Goal: Task Accomplishment & Management: Use online tool/utility

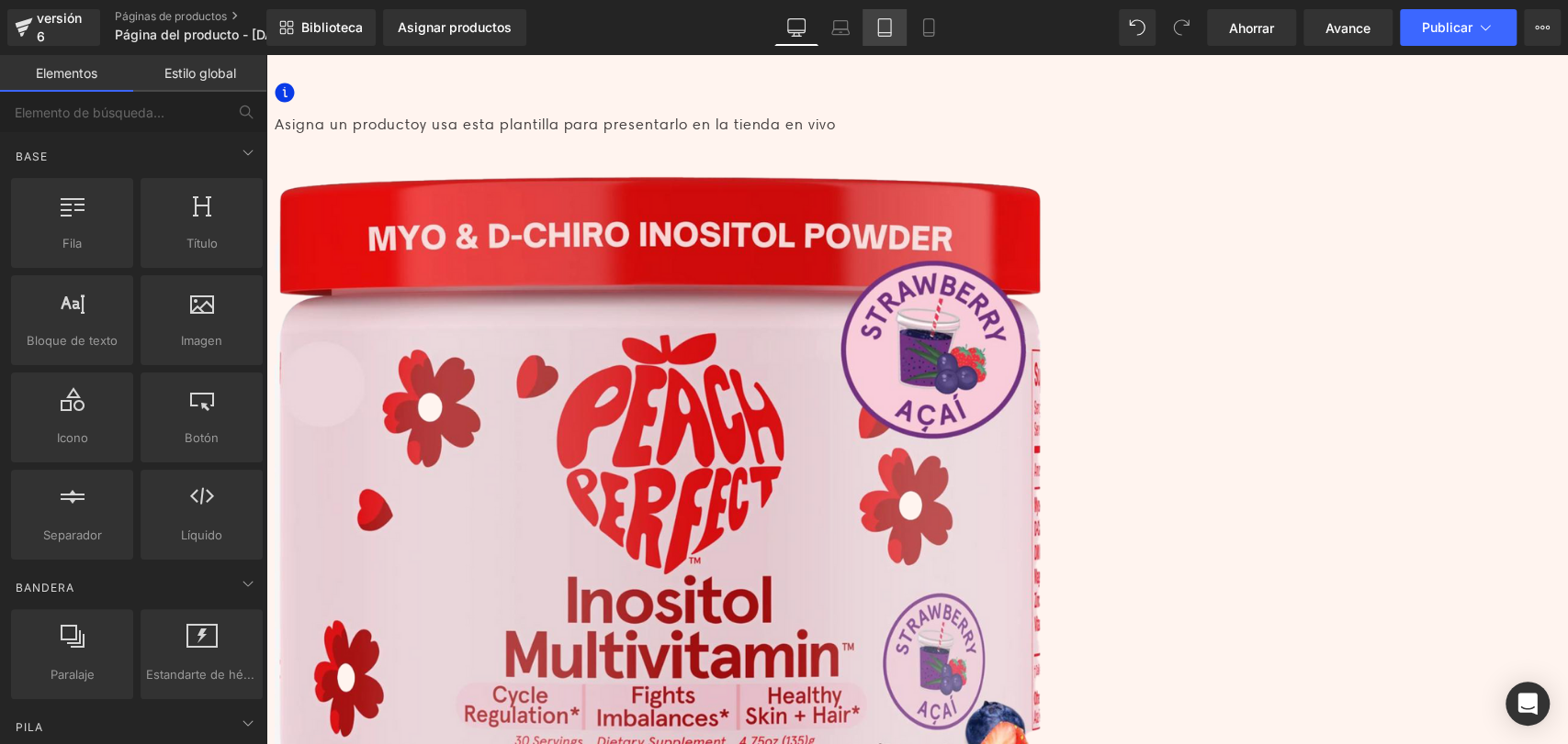
click at [878, 41] on link "Tableta" at bounding box center [883, 27] width 44 height 37
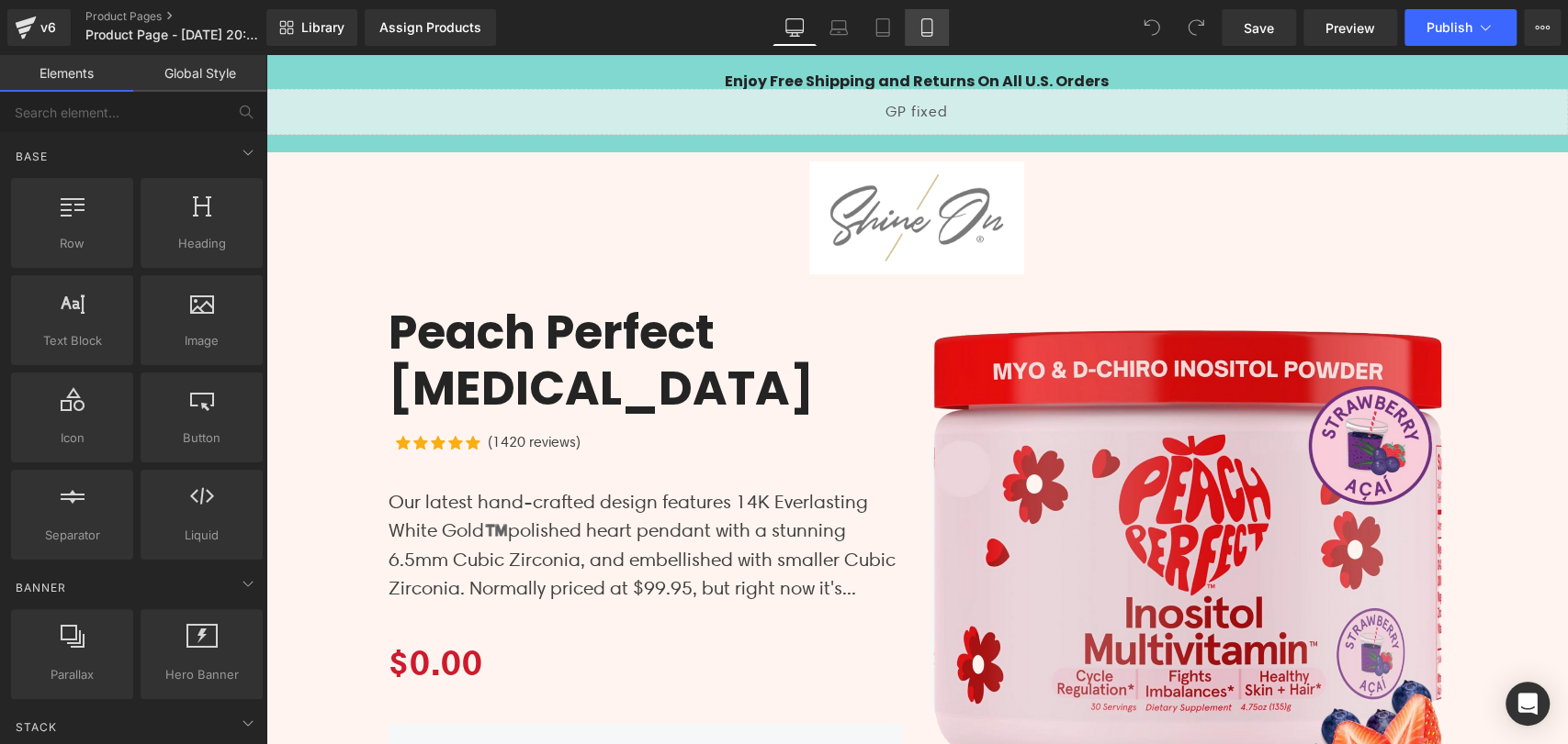
click at [927, 31] on icon at bounding box center [927, 27] width 19 height 19
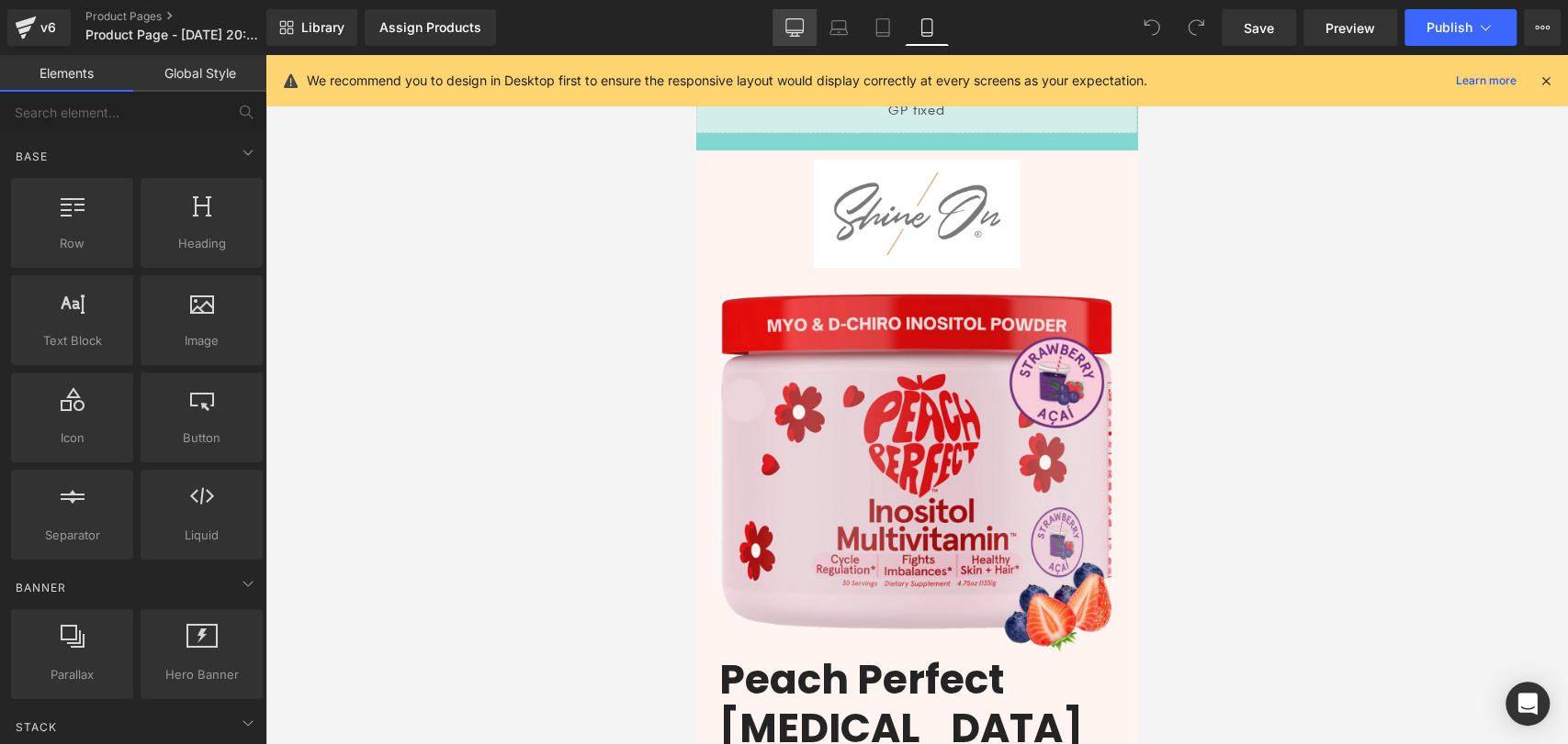
click at [794, 31] on icon at bounding box center [794, 27] width 19 height 19
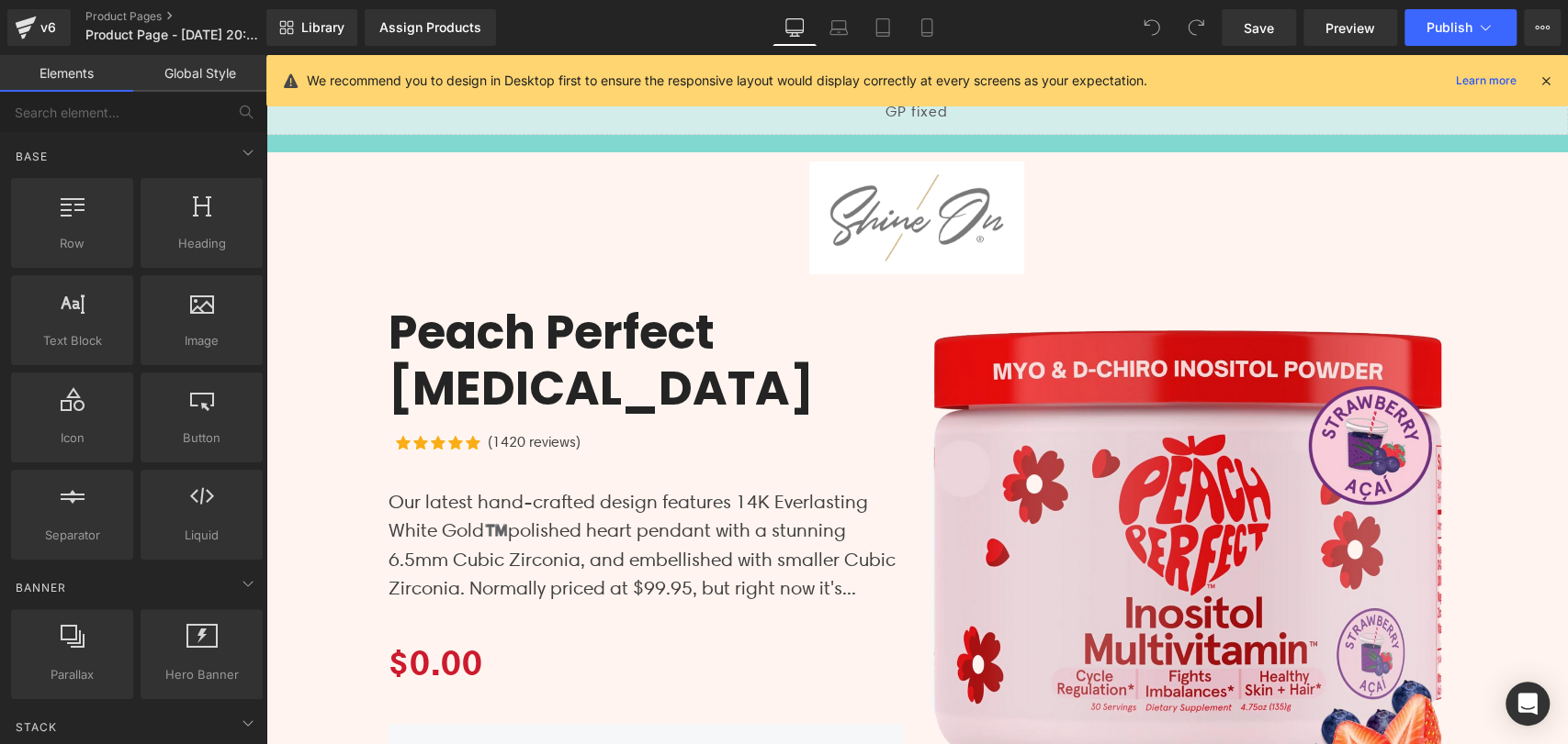
click at [1543, 79] on icon at bounding box center [1545, 80] width 17 height 17
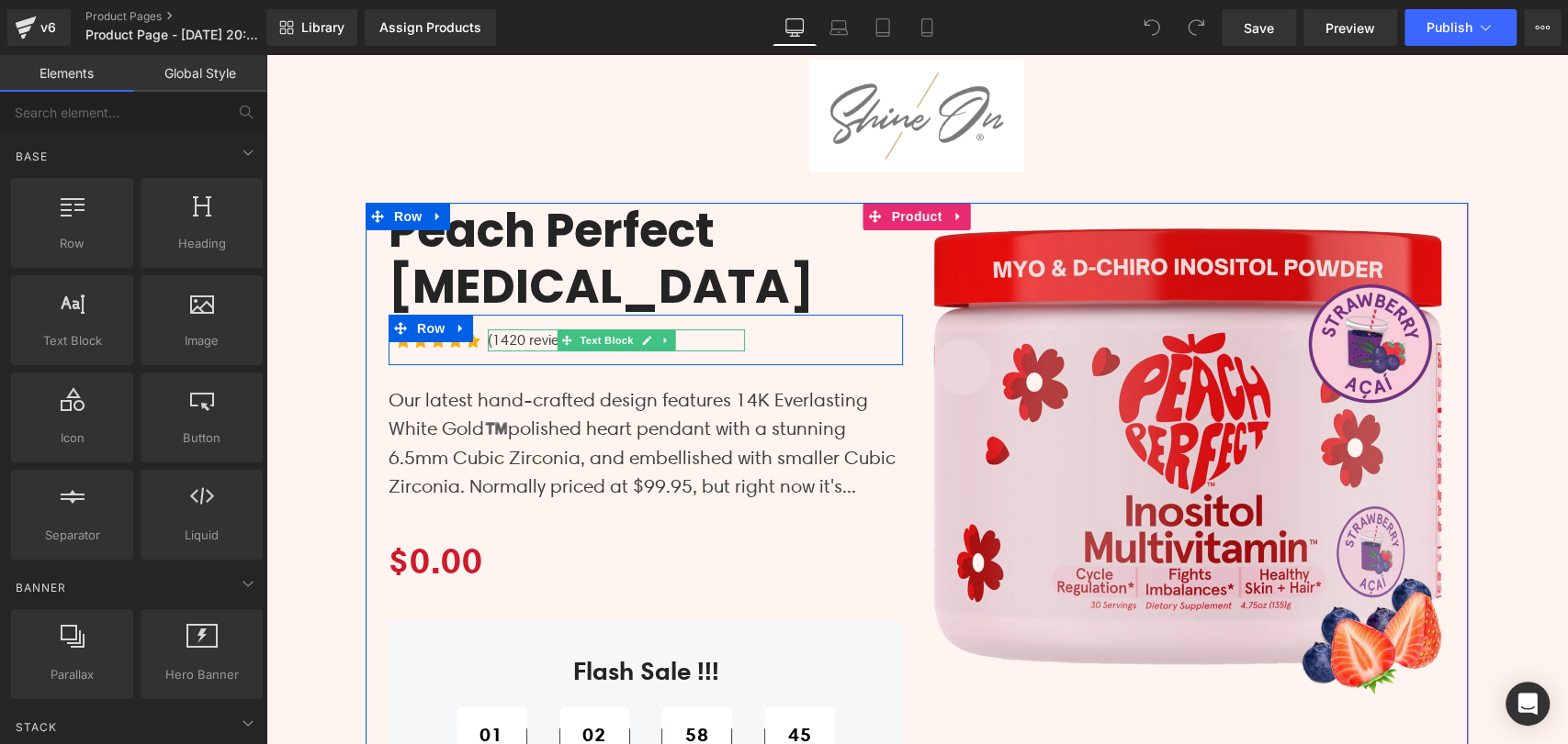
scroll to position [204, 0]
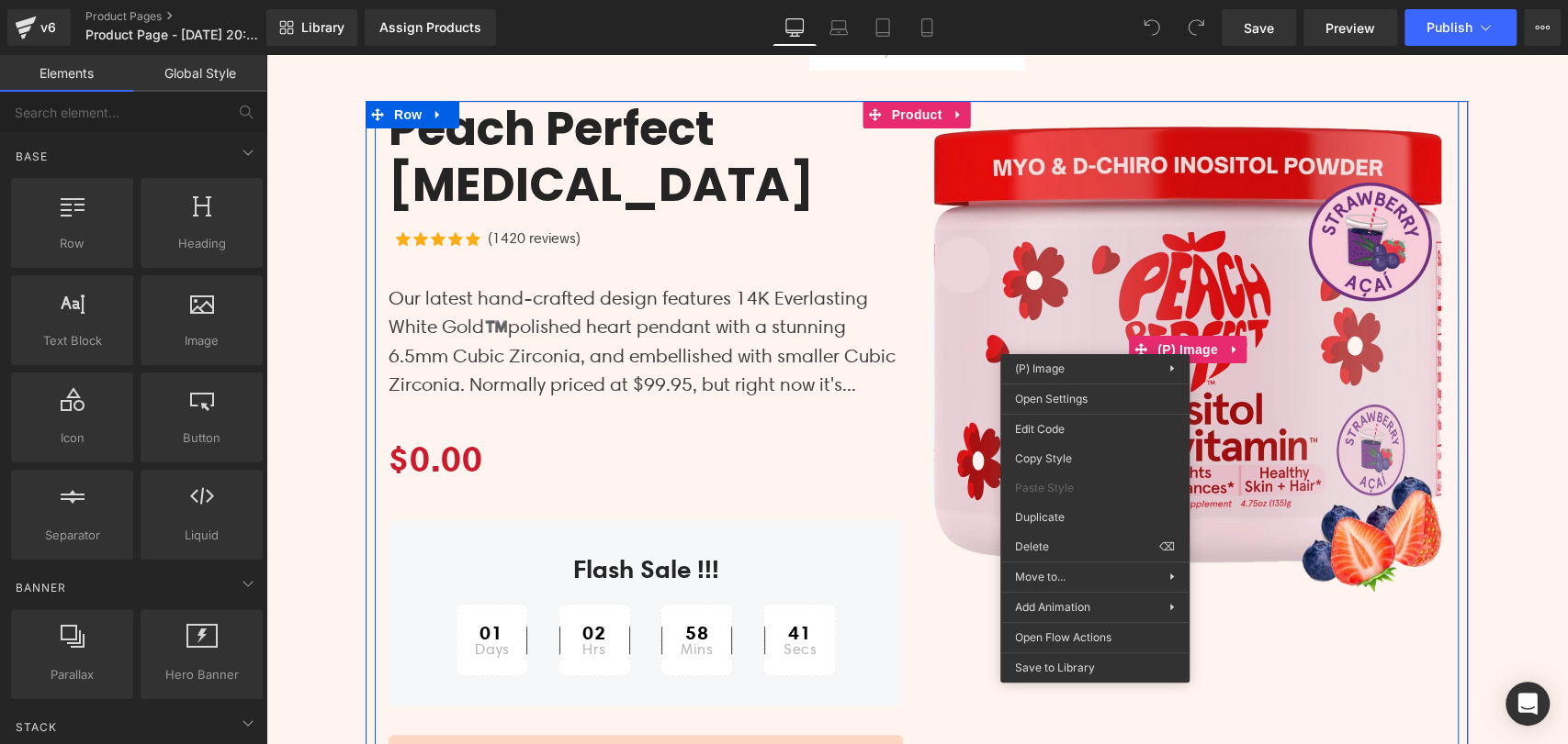
click at [1293, 297] on img at bounding box center [1187, 349] width 514 height 498
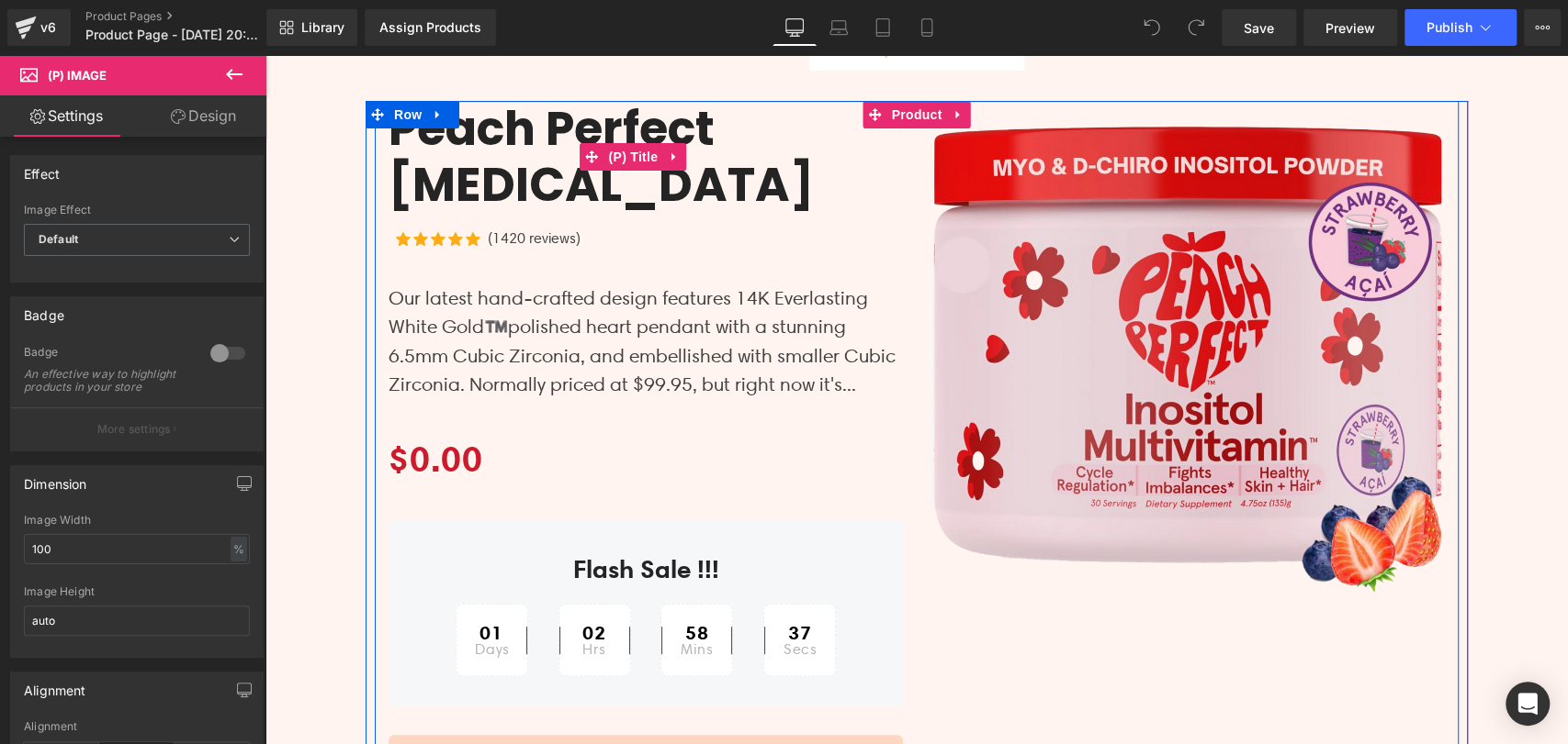
click at [821, 126] on link "Peach Perfect [MEDICAL_DATA]" at bounding box center [645, 157] width 514 height 112
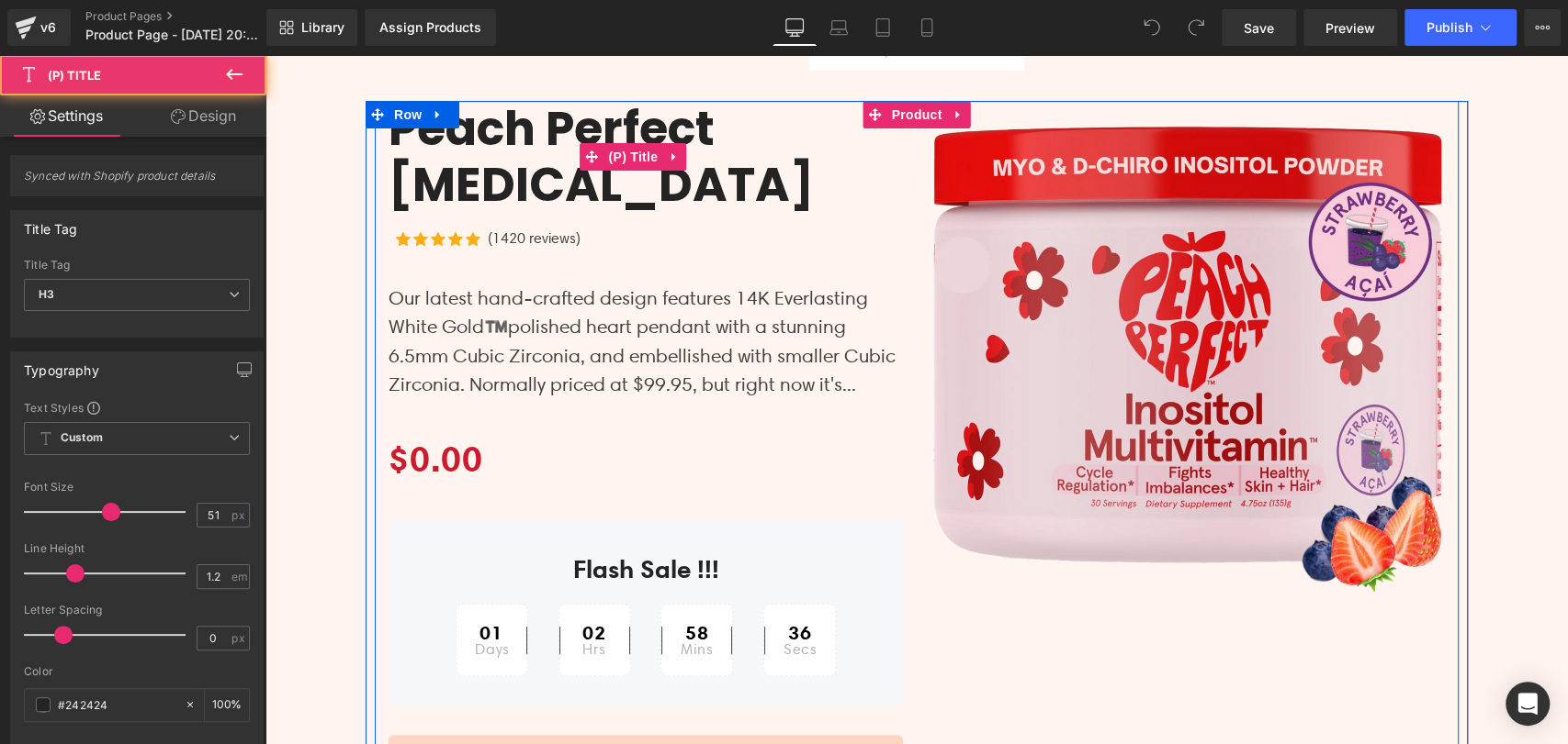
click at [668, 150] on icon at bounding box center [674, 157] width 13 height 14
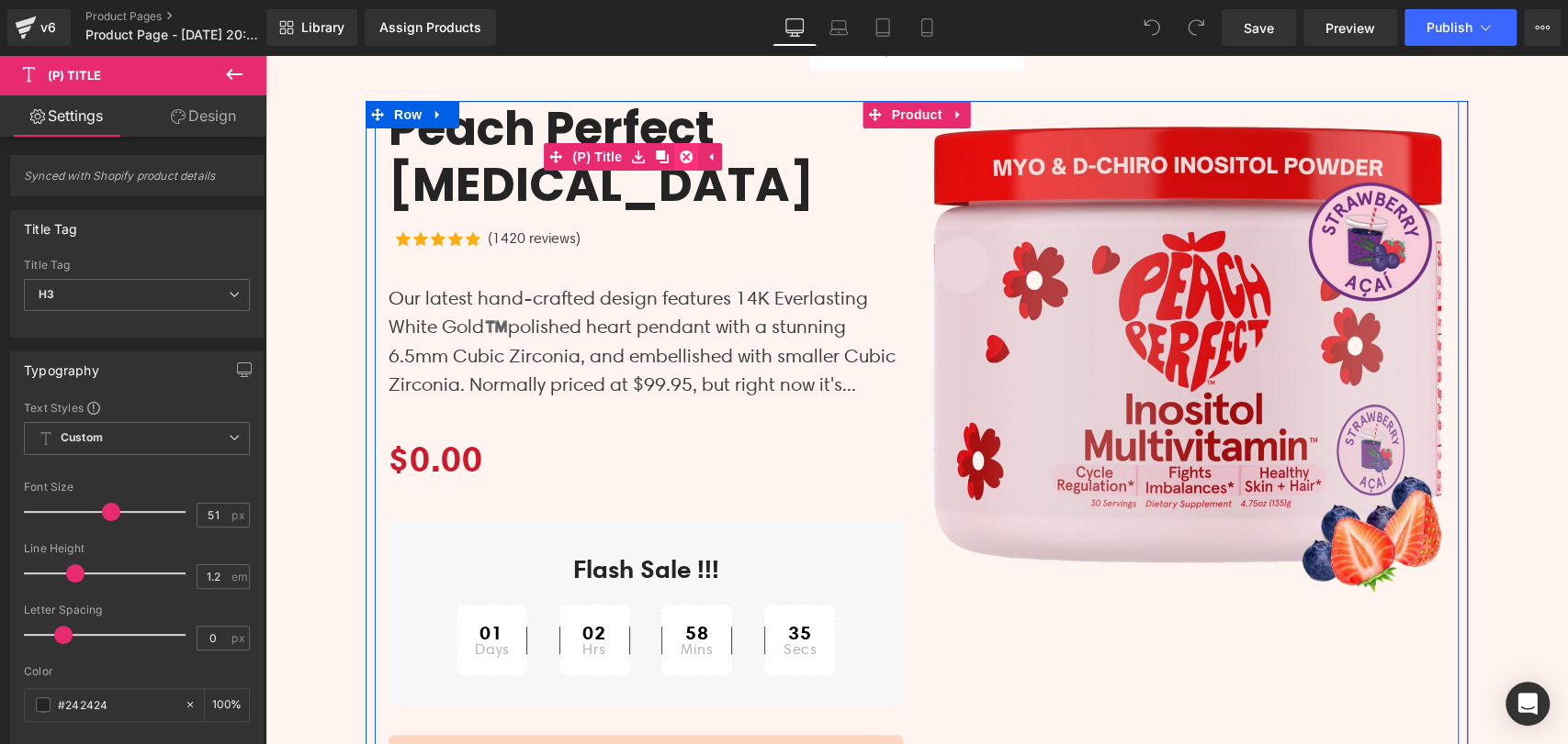
click at [680, 151] on icon at bounding box center [686, 157] width 13 height 13
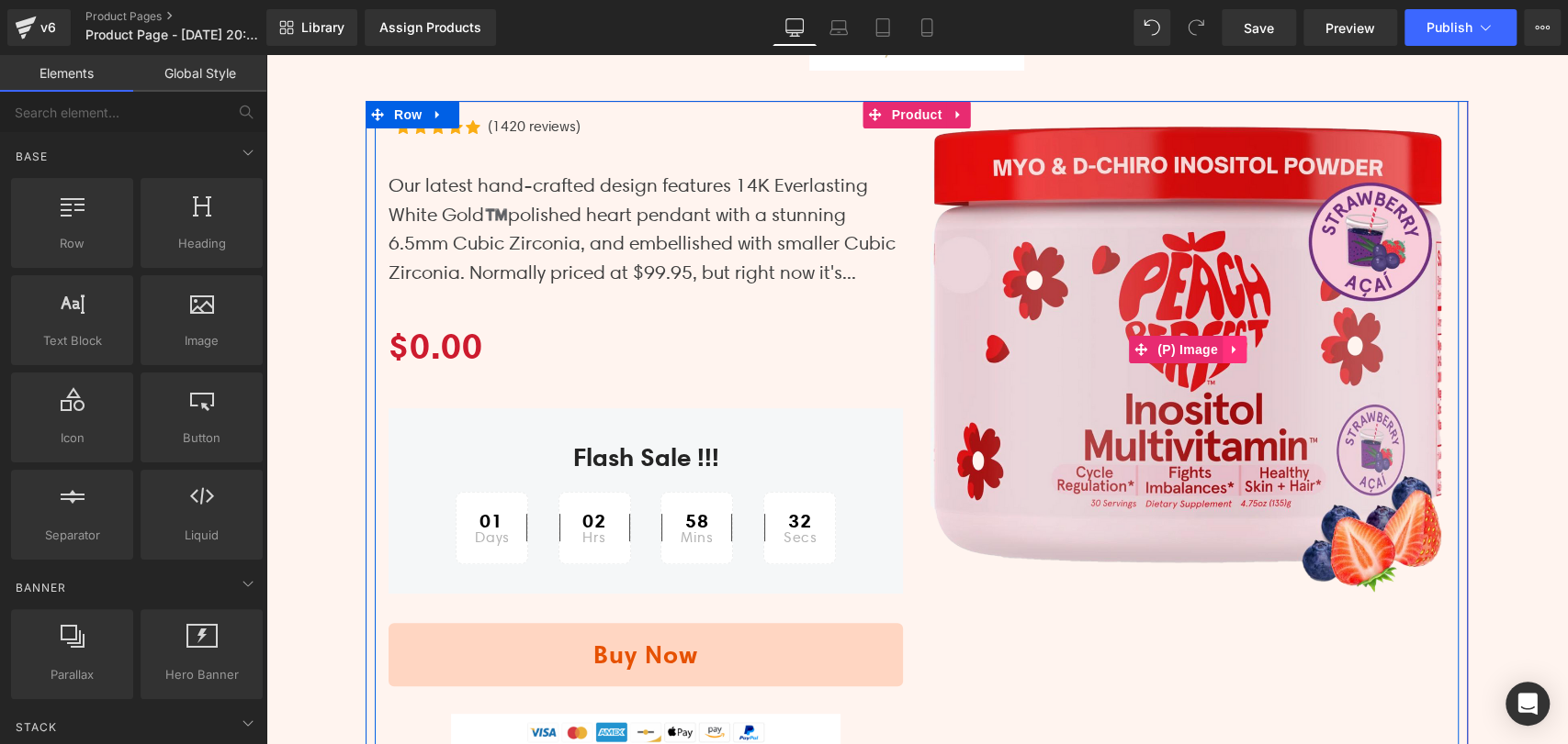
click at [1228, 347] on icon at bounding box center [1234, 349] width 13 height 14
click at [1240, 353] on icon at bounding box center [1246, 349] width 13 height 13
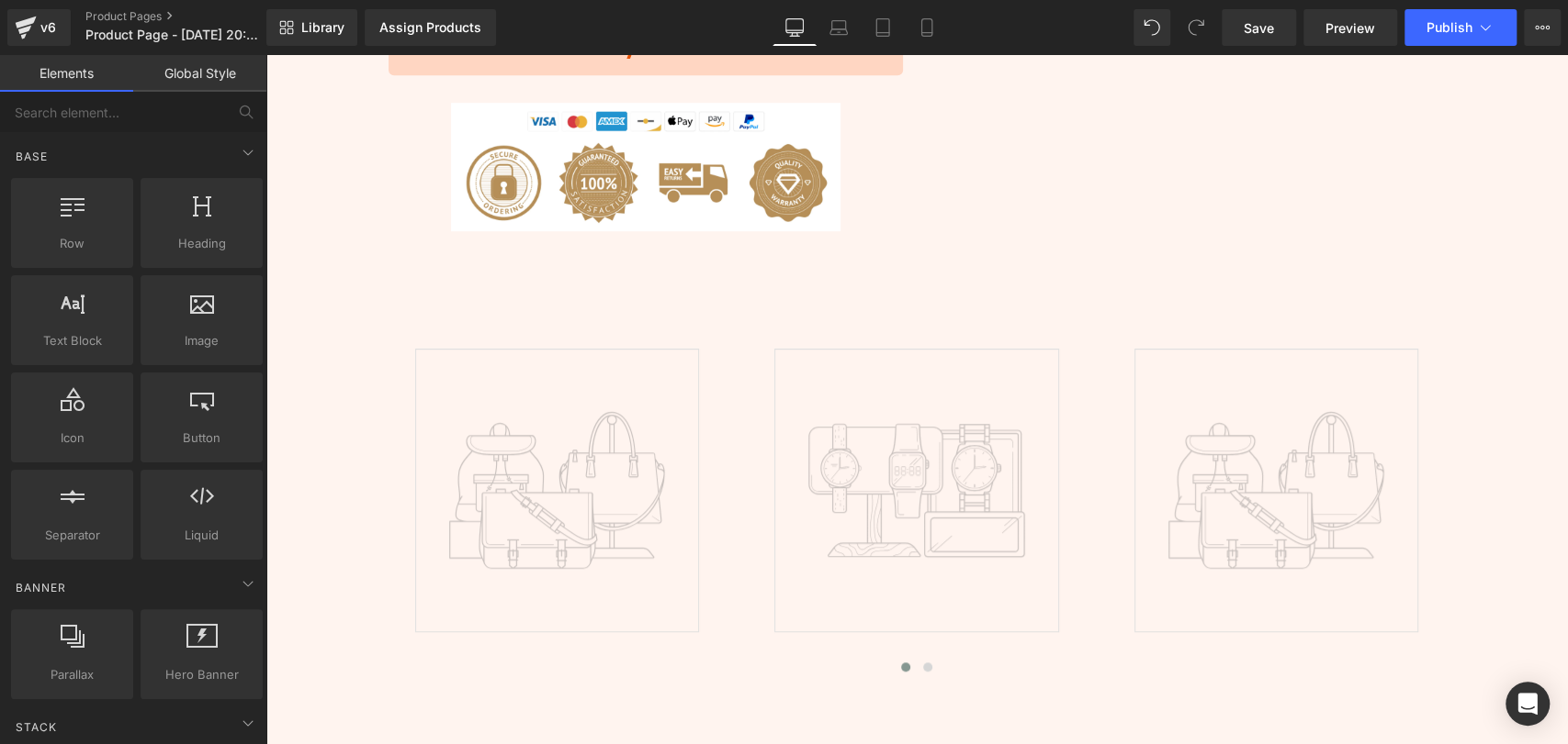
scroll to position [1020, 0]
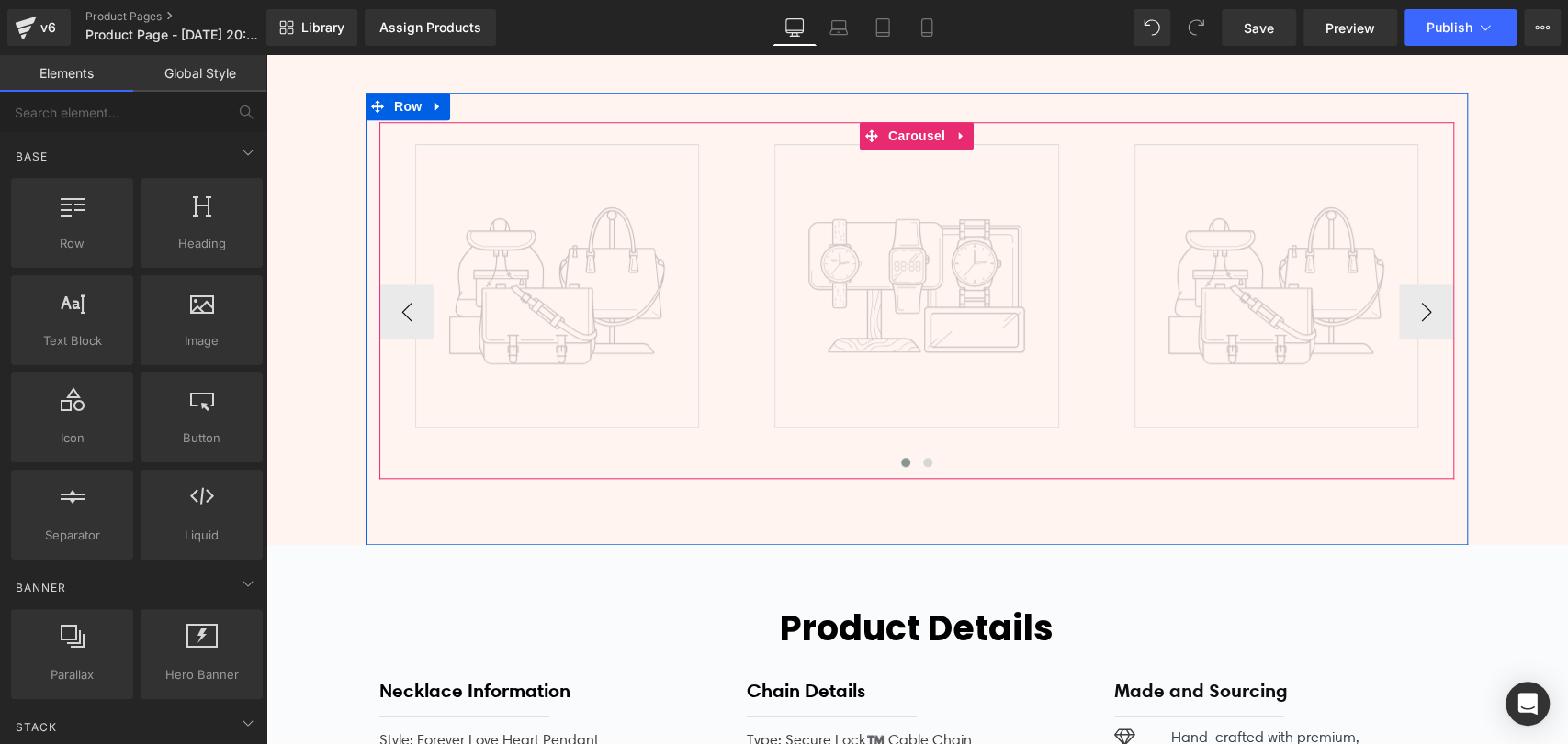
click at [955, 135] on icon at bounding box center [961, 135] width 13 height 14
click at [972, 140] on icon at bounding box center [973, 135] width 13 height 14
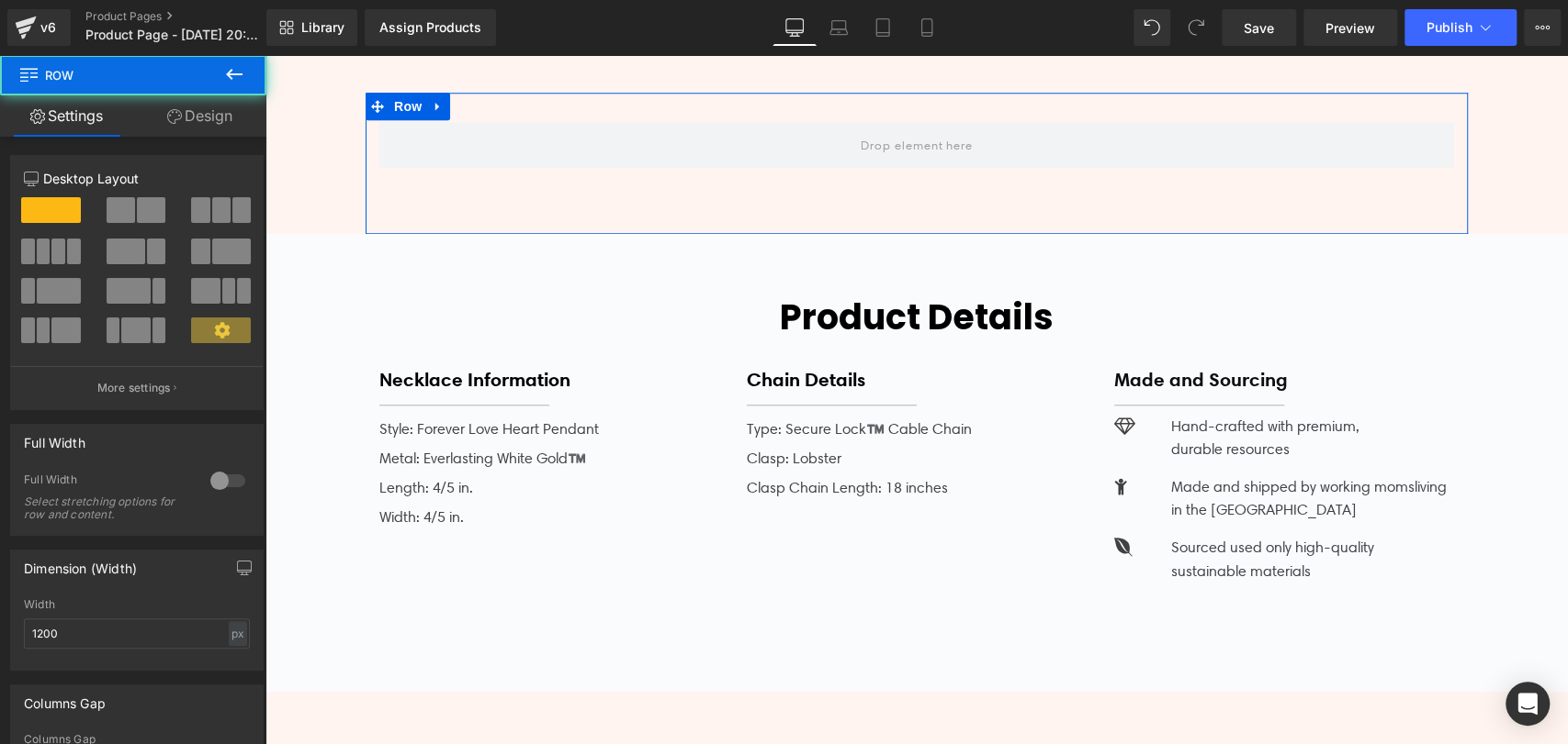
click at [973, 111] on div "Row" at bounding box center [916, 163] width 1102 height 141
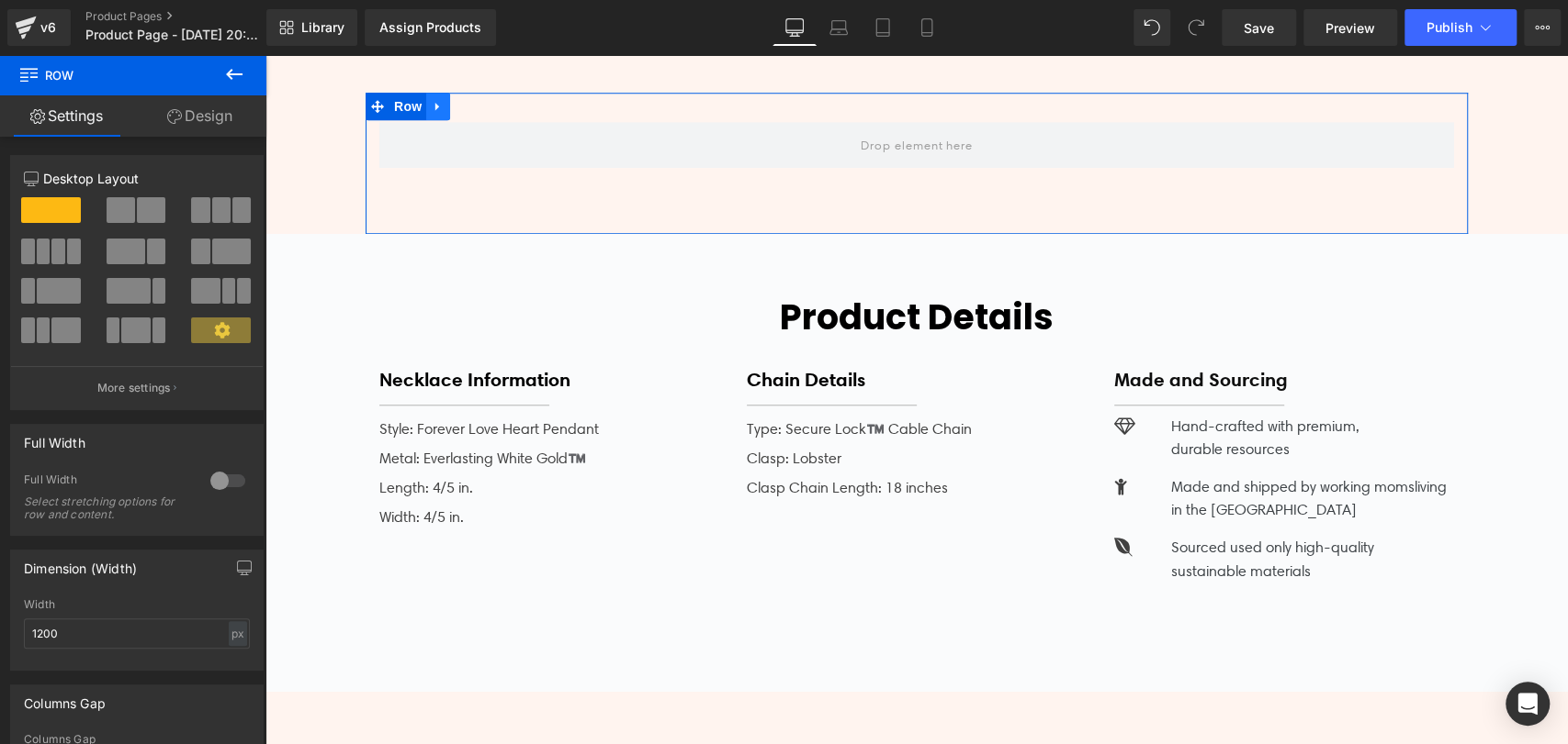
click at [436, 111] on icon at bounding box center [438, 106] width 13 height 14
click at [479, 108] on icon at bounding box center [485, 106] width 13 height 13
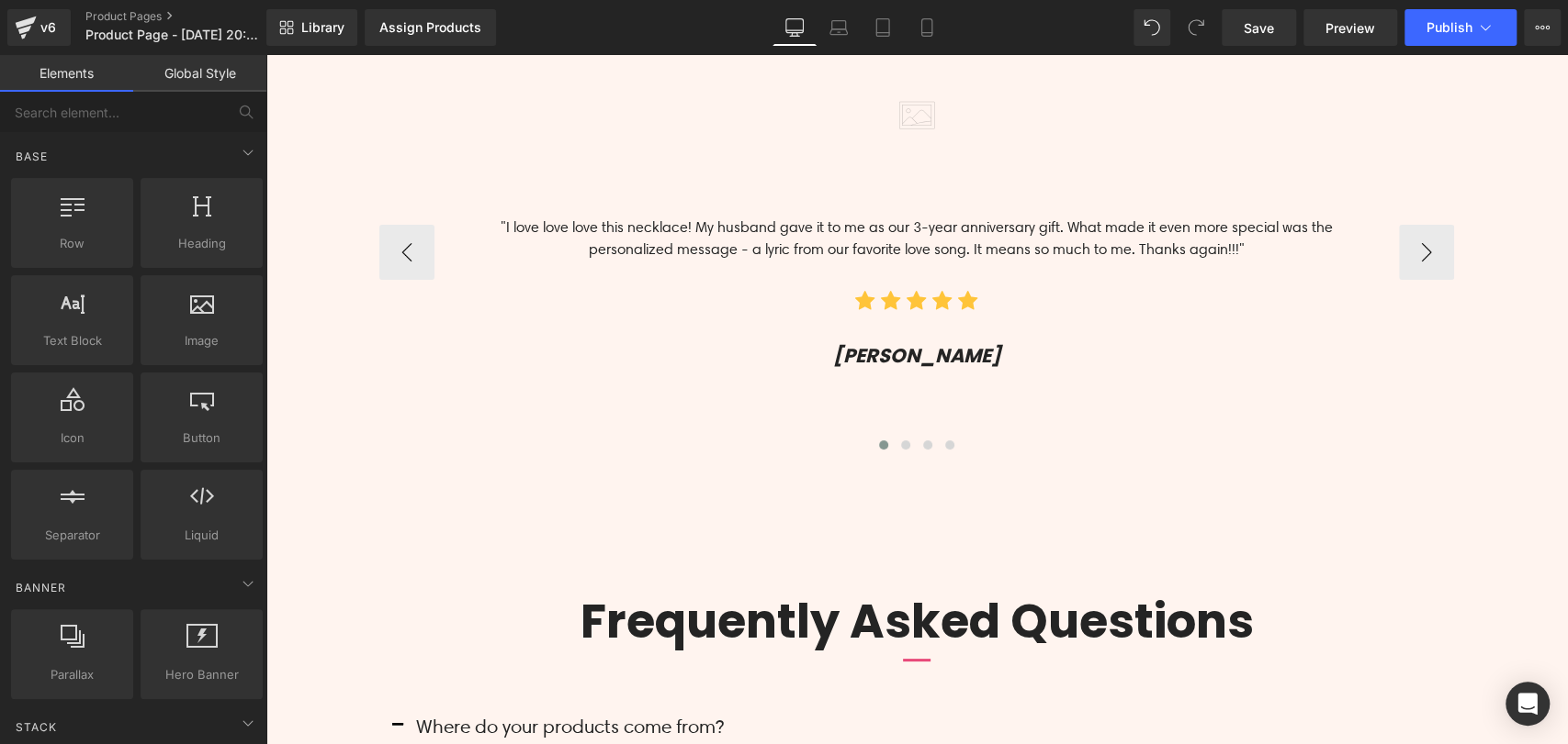
scroll to position [4589, 0]
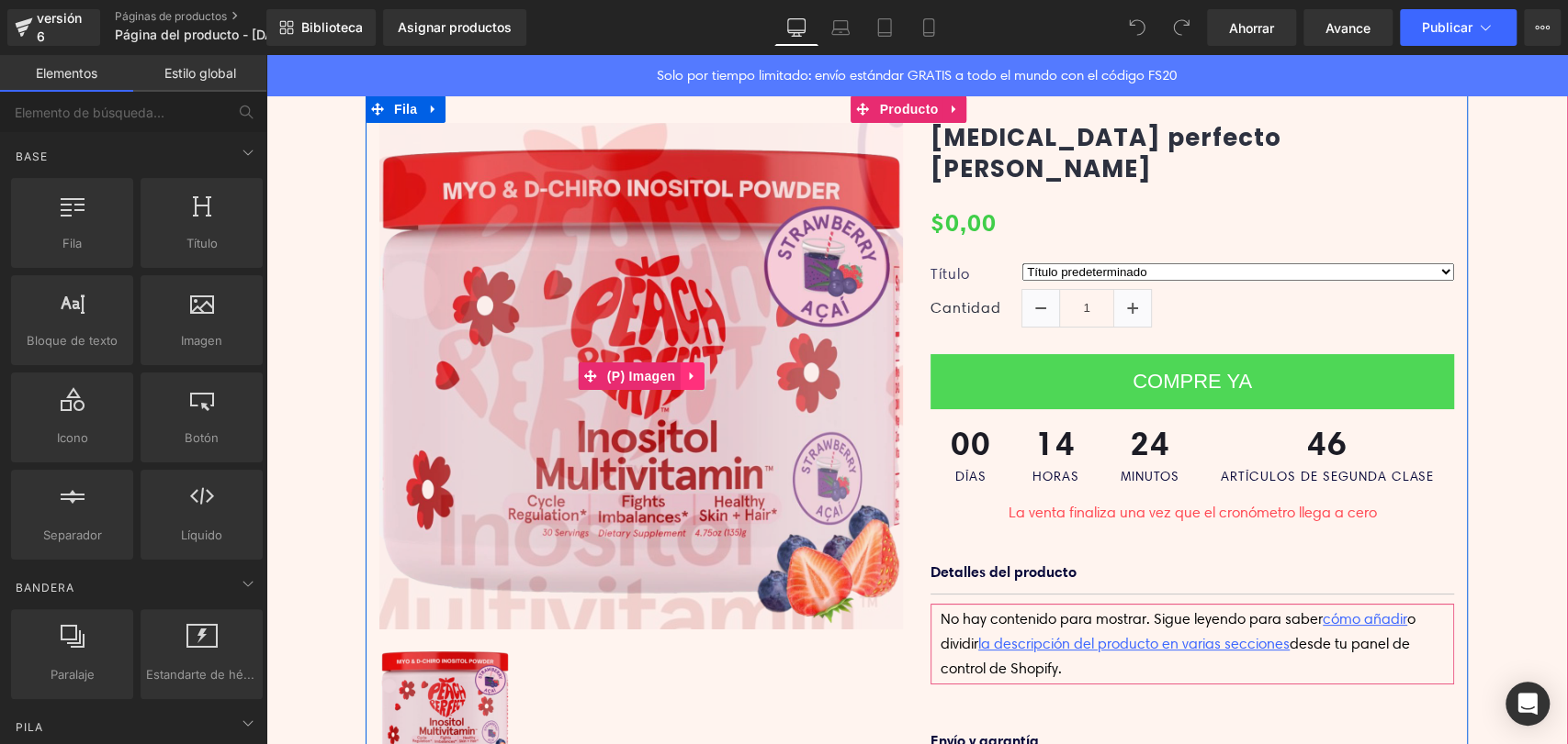
click at [685, 379] on icon at bounding box center [690, 377] width 13 height 14
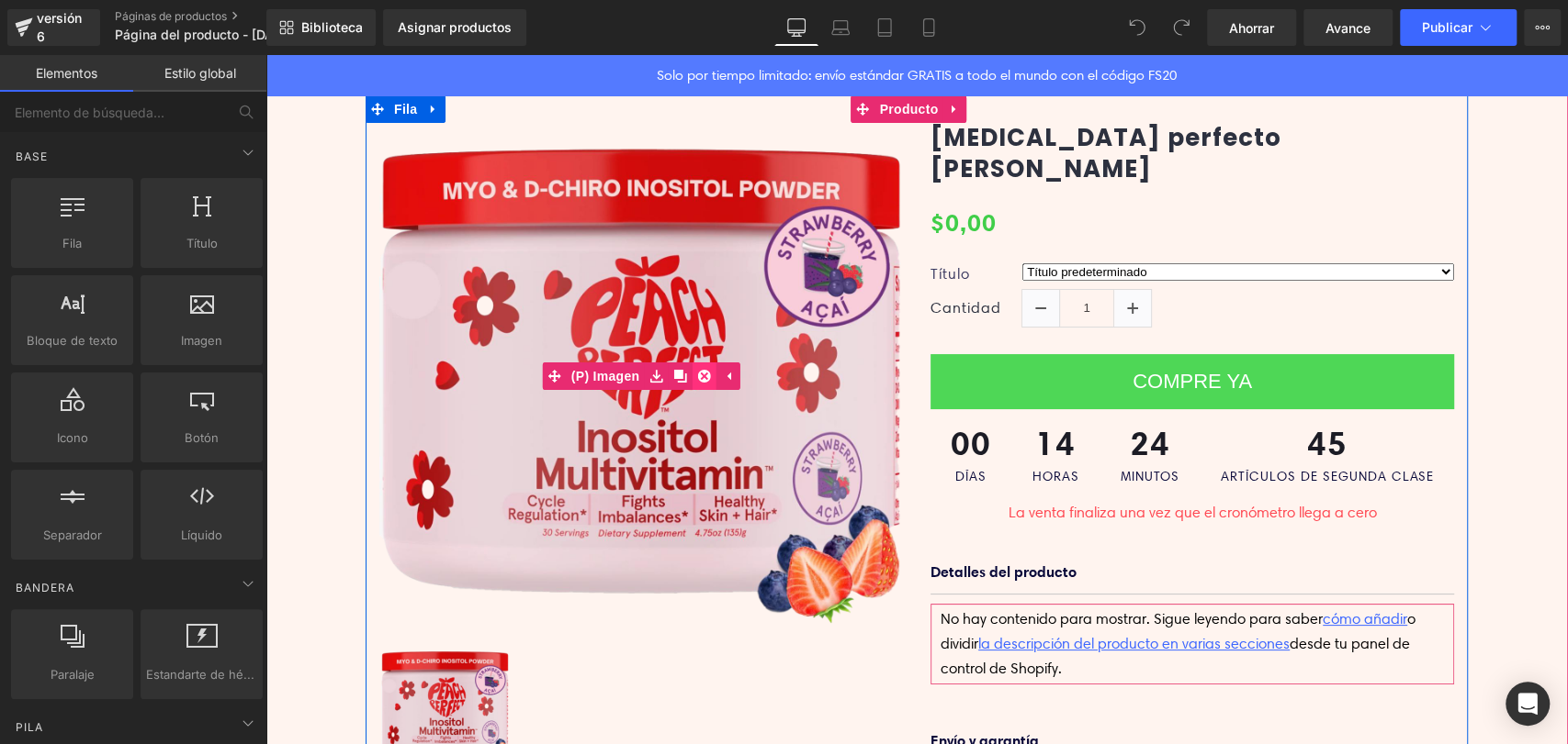
click at [698, 375] on icon at bounding box center [703, 376] width 13 height 13
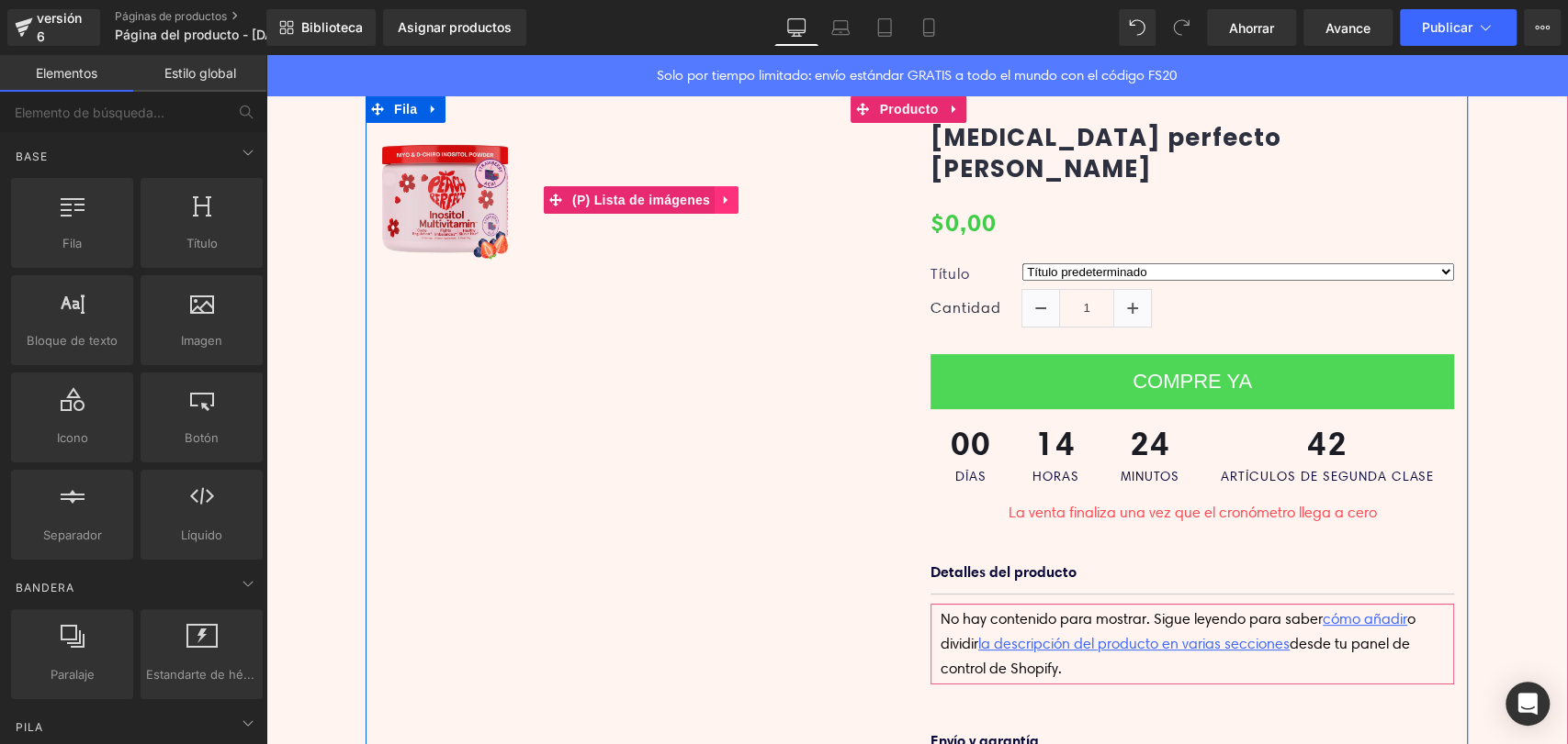
click at [714, 199] on link at bounding box center [726, 200] width 24 height 27
click at [732, 199] on icon at bounding box center [737, 200] width 13 height 13
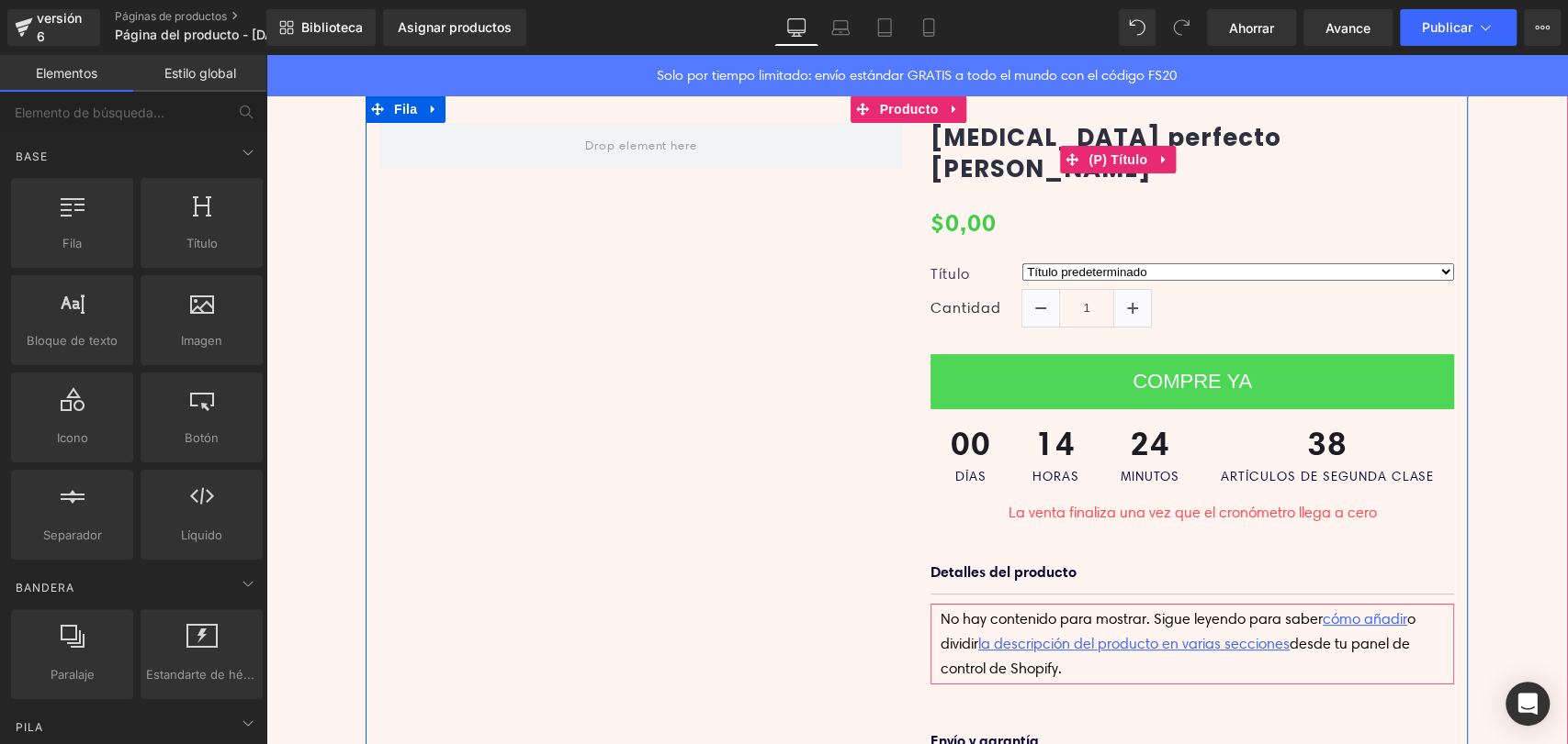
click at [1229, 163] on font "[MEDICAL_DATA] perfecto [PERSON_NAME]" at bounding box center [1106, 154] width 351 height 65
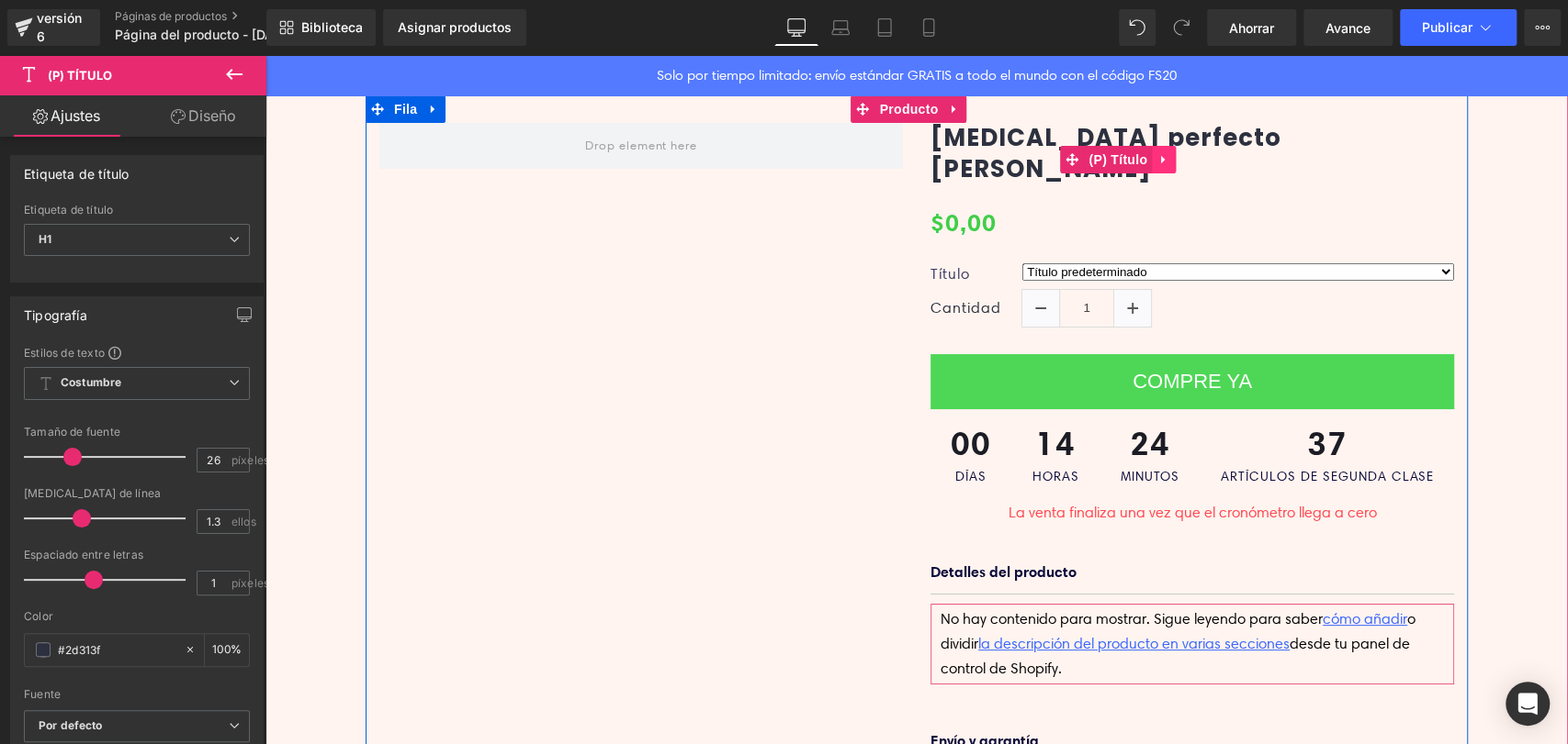
click at [1157, 154] on icon at bounding box center [1163, 161] width 13 height 14
click at [1170, 160] on icon at bounding box center [1175, 160] width 13 height 13
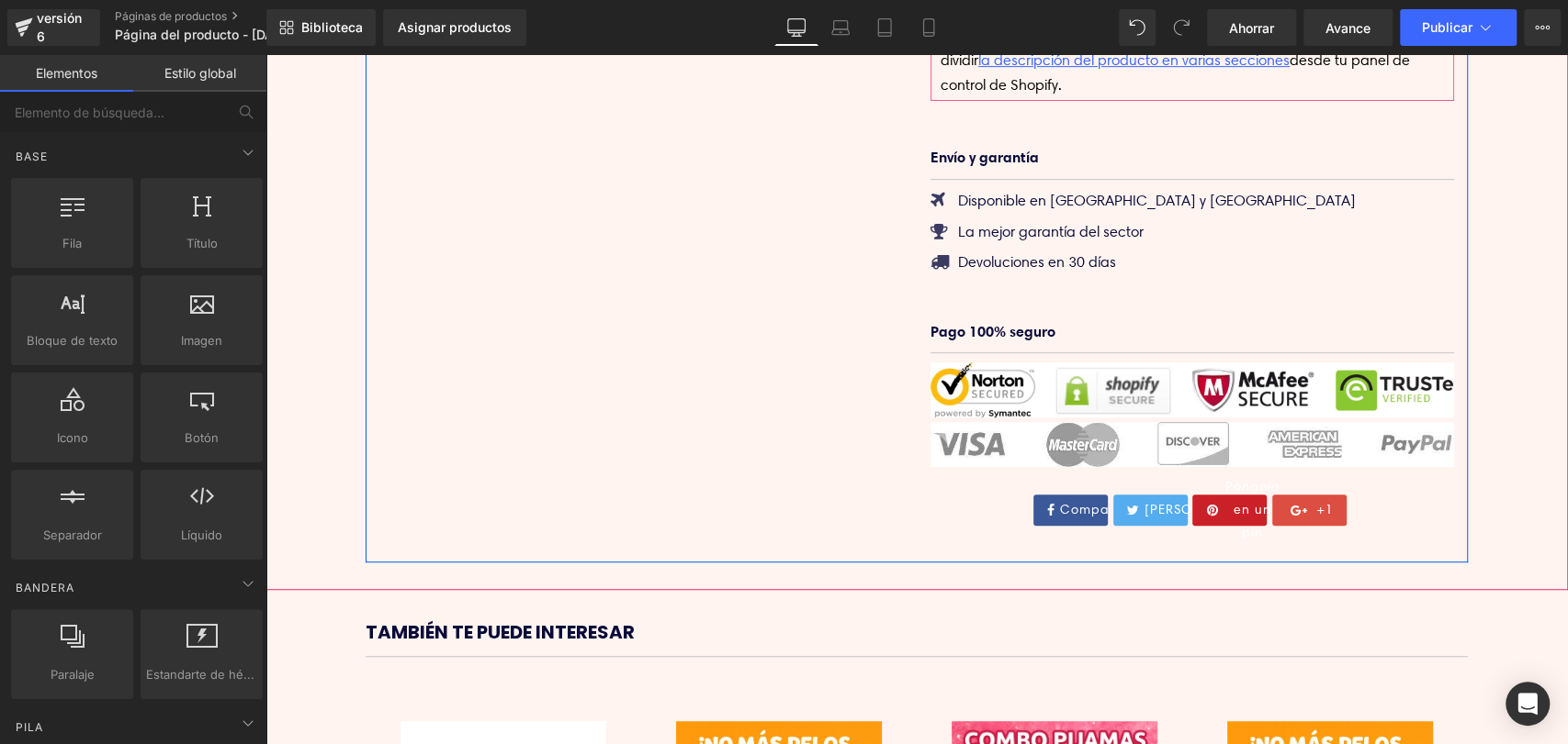
scroll to position [815, 0]
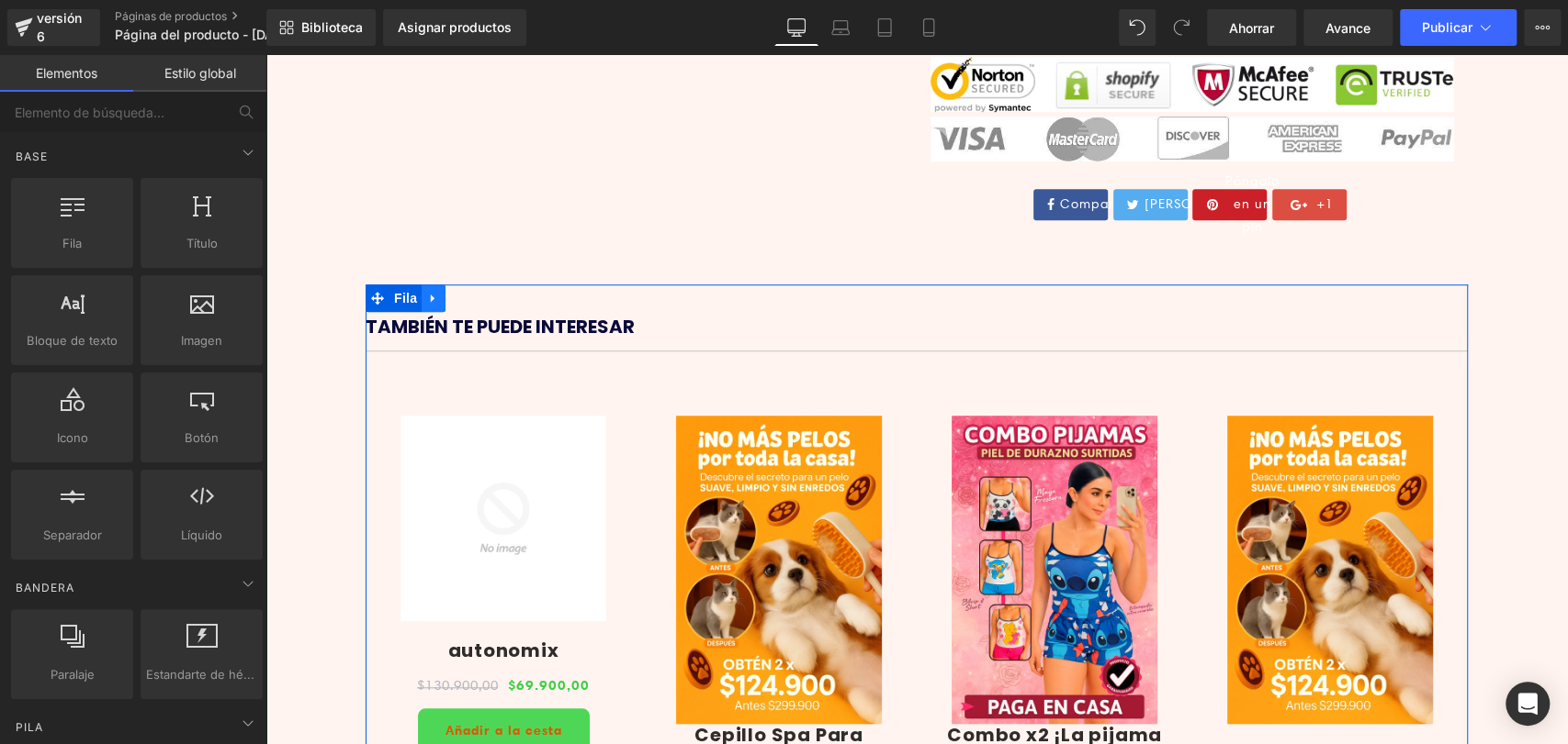
click at [427, 304] on icon at bounding box center [433, 298] width 13 height 14
click at [475, 304] on icon at bounding box center [481, 298] width 13 height 14
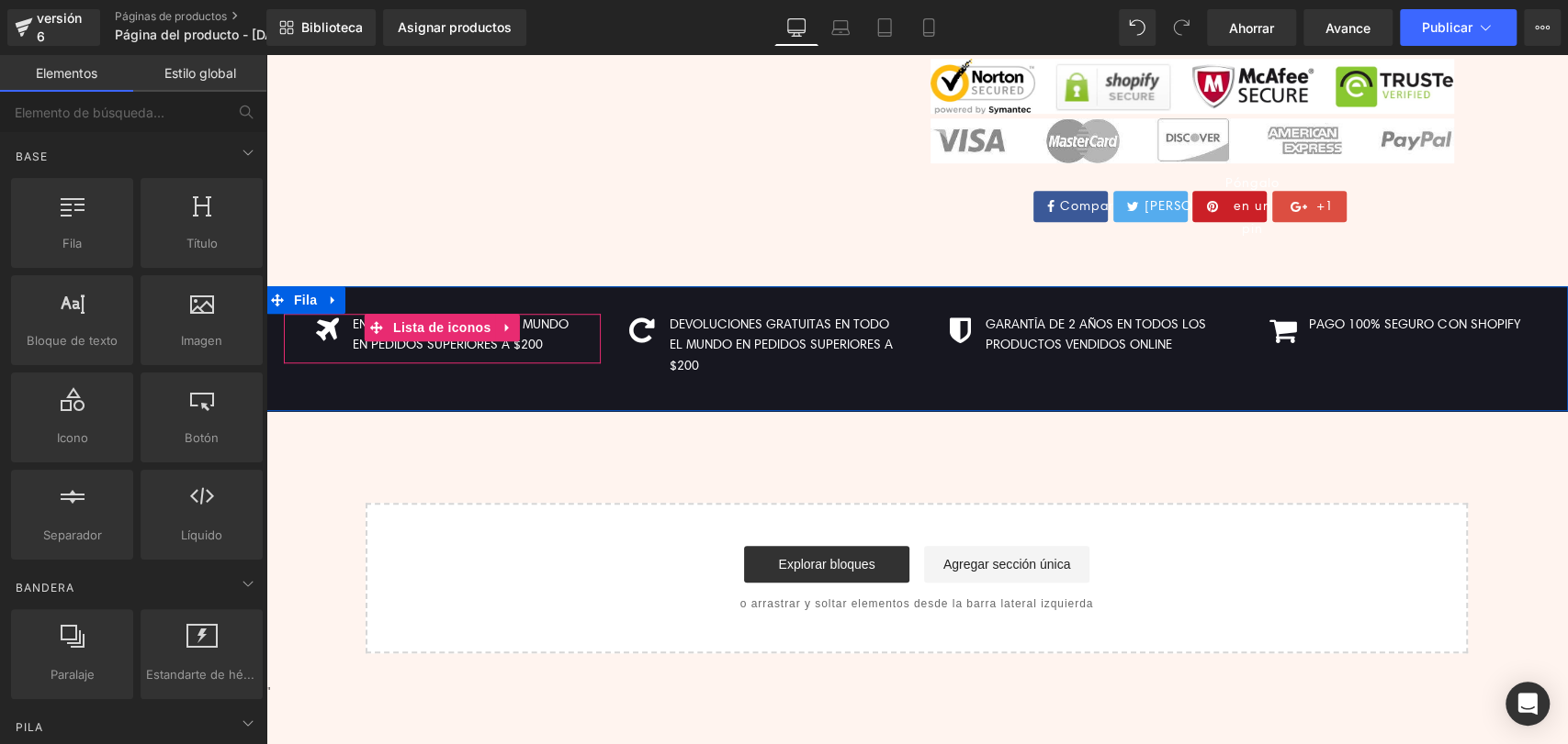
scroll to position [889, 0]
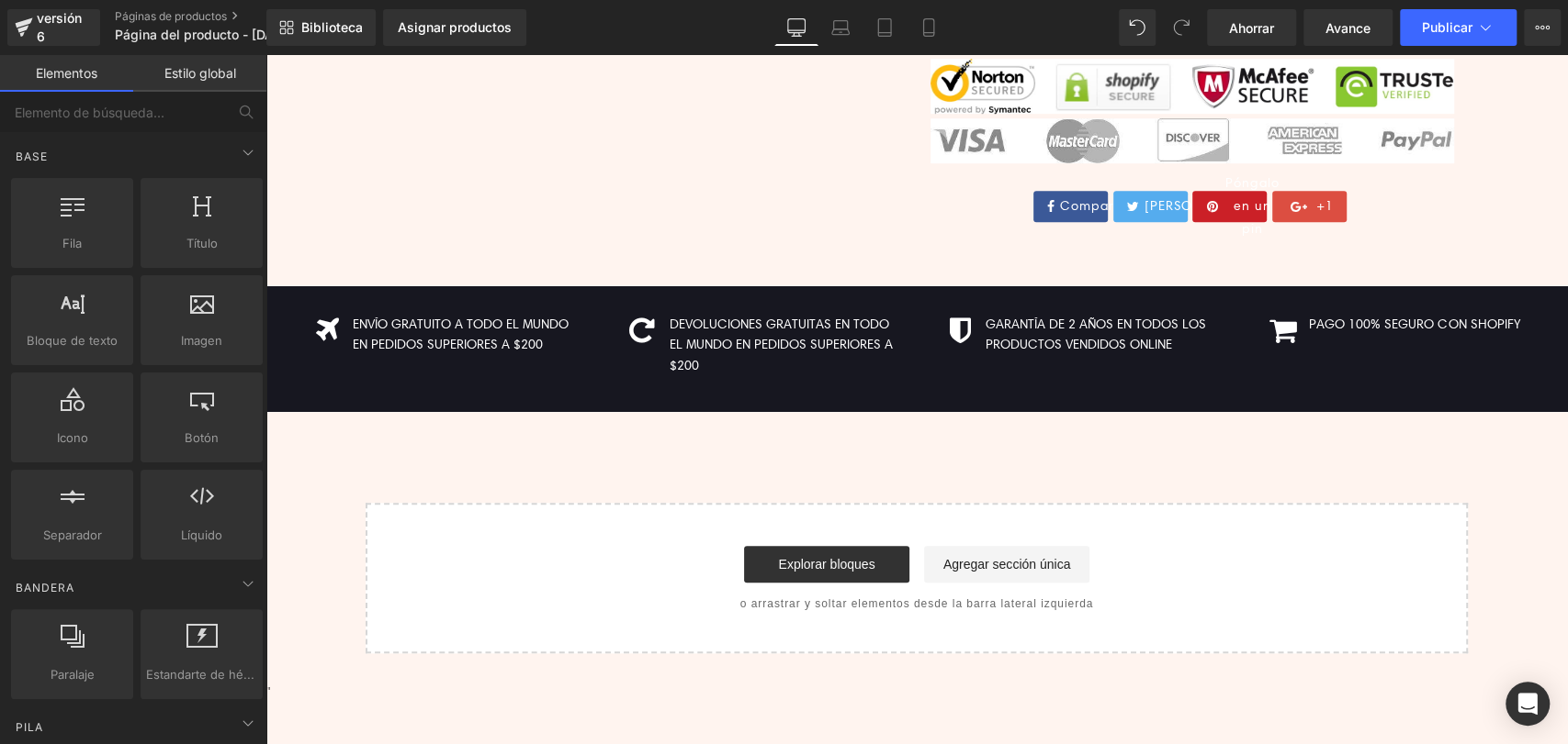
click at [563, 517] on div "Empieza a construir tu página Explorar bloques Agregar sección única o arrastra…" at bounding box center [916, 579] width 1098 height 147
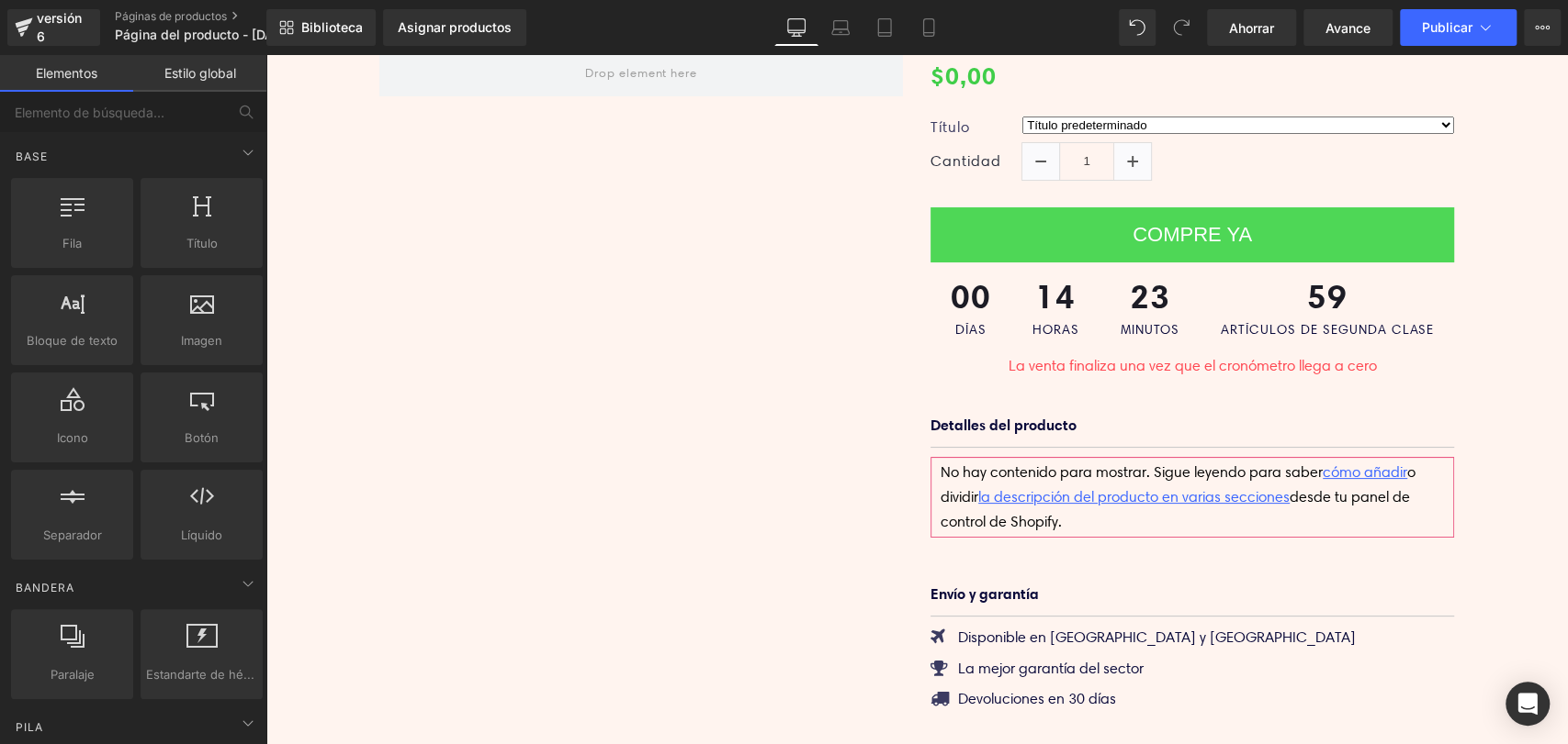
scroll to position [0, 0]
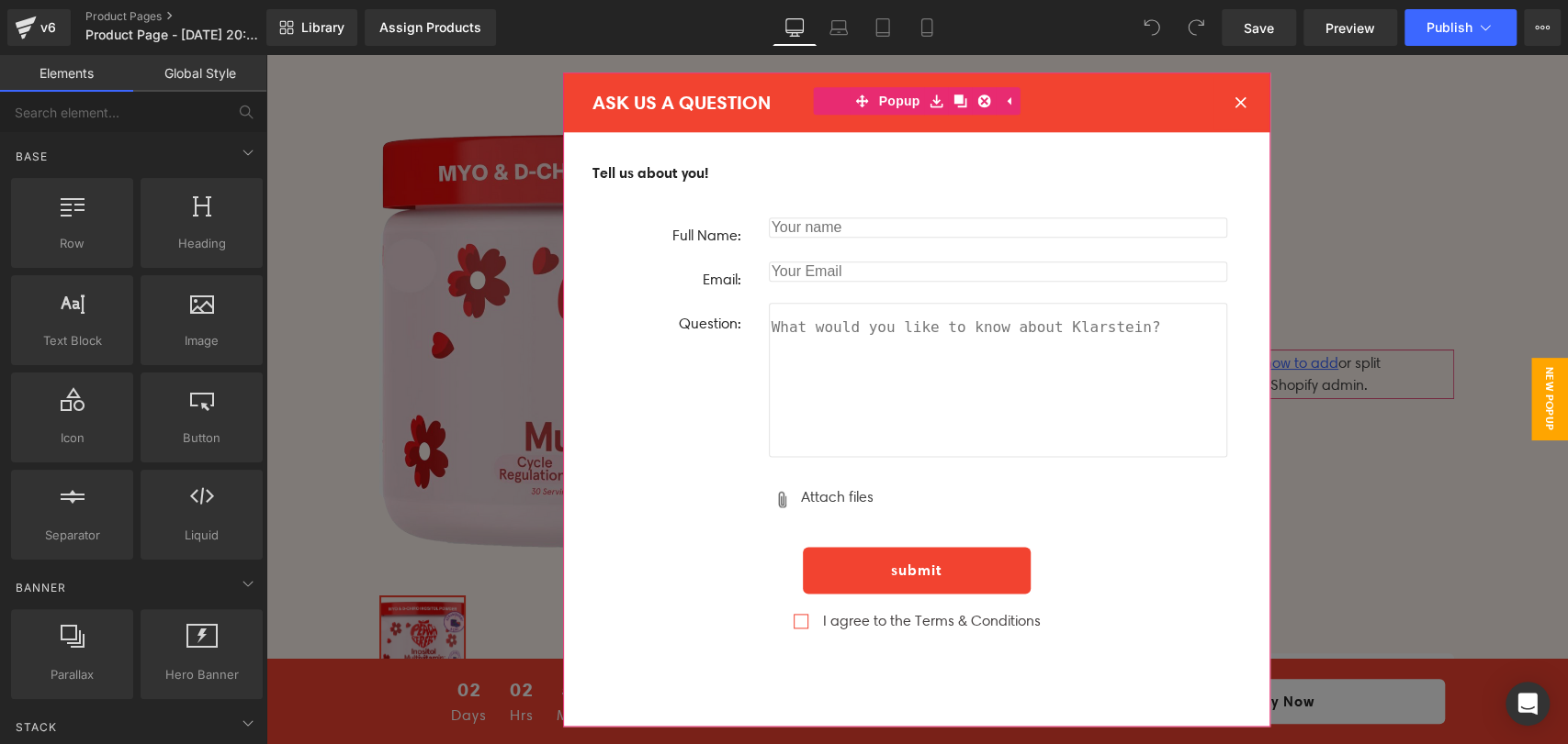
click at [1237, 98] on icon at bounding box center [1240, 102] width 12 height 12
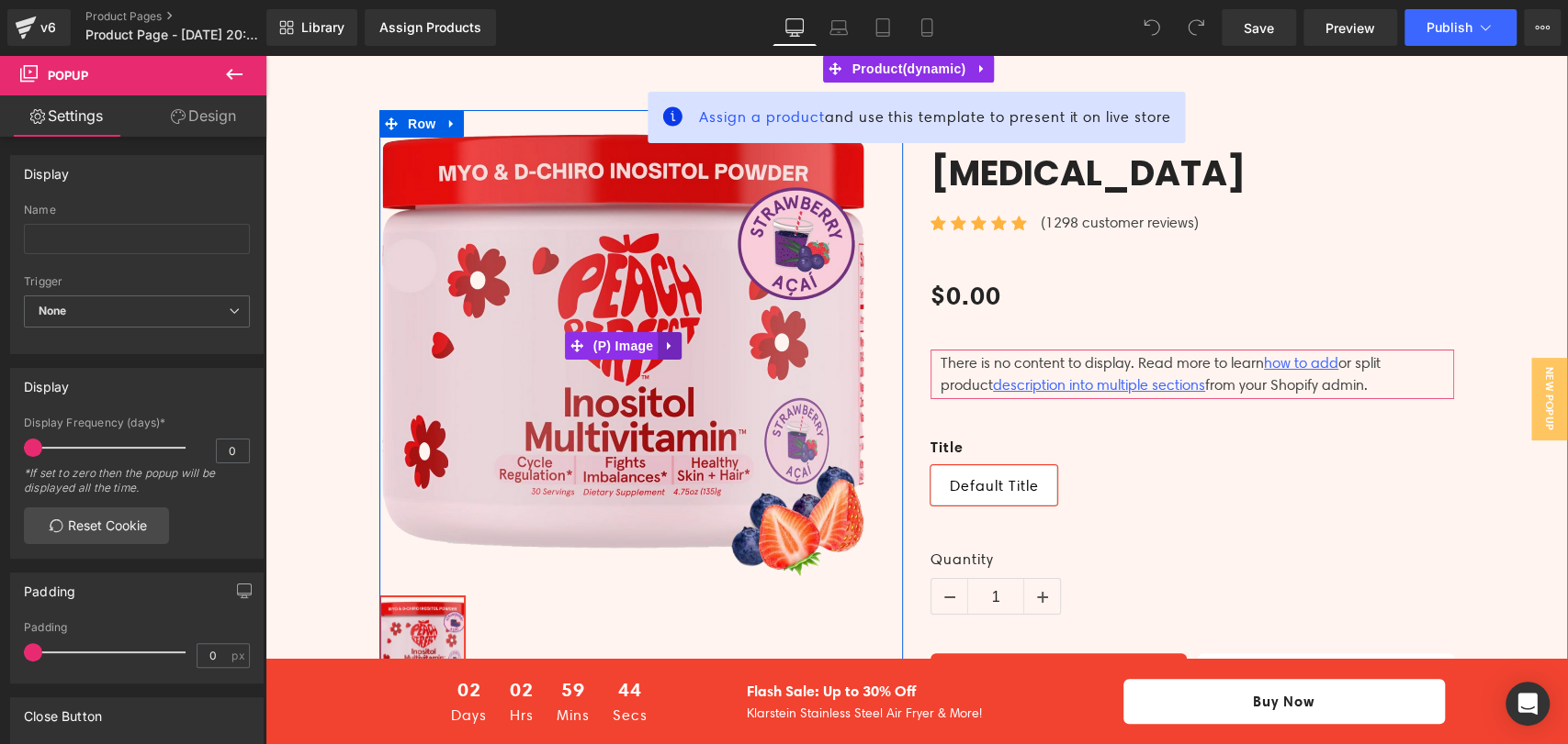
click at [663, 346] on icon at bounding box center [669, 347] width 13 height 14
click at [675, 348] on icon at bounding box center [681, 346] width 13 height 13
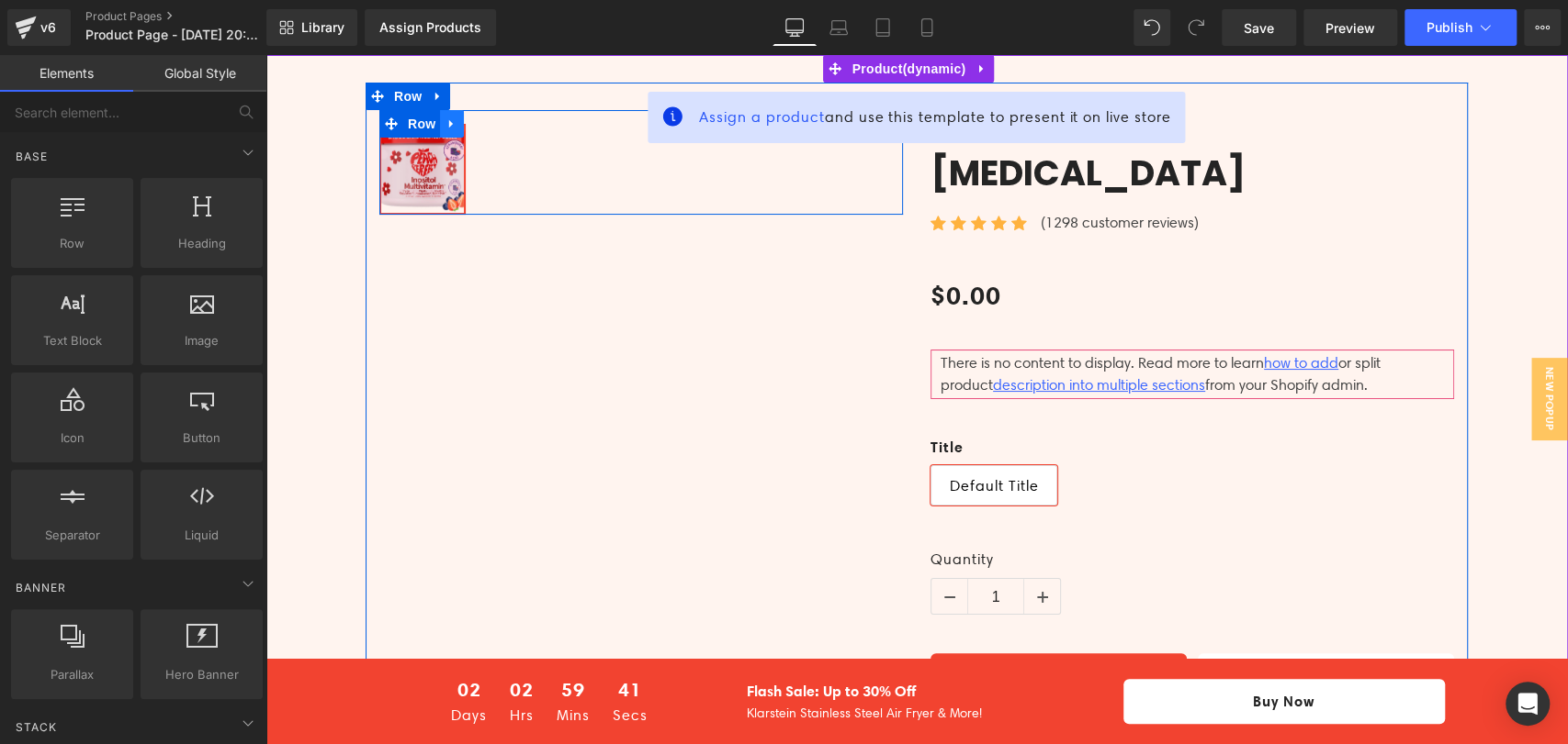
click at [446, 118] on icon at bounding box center [451, 124] width 13 height 14
click at [493, 126] on icon at bounding box center [499, 123] width 13 height 13
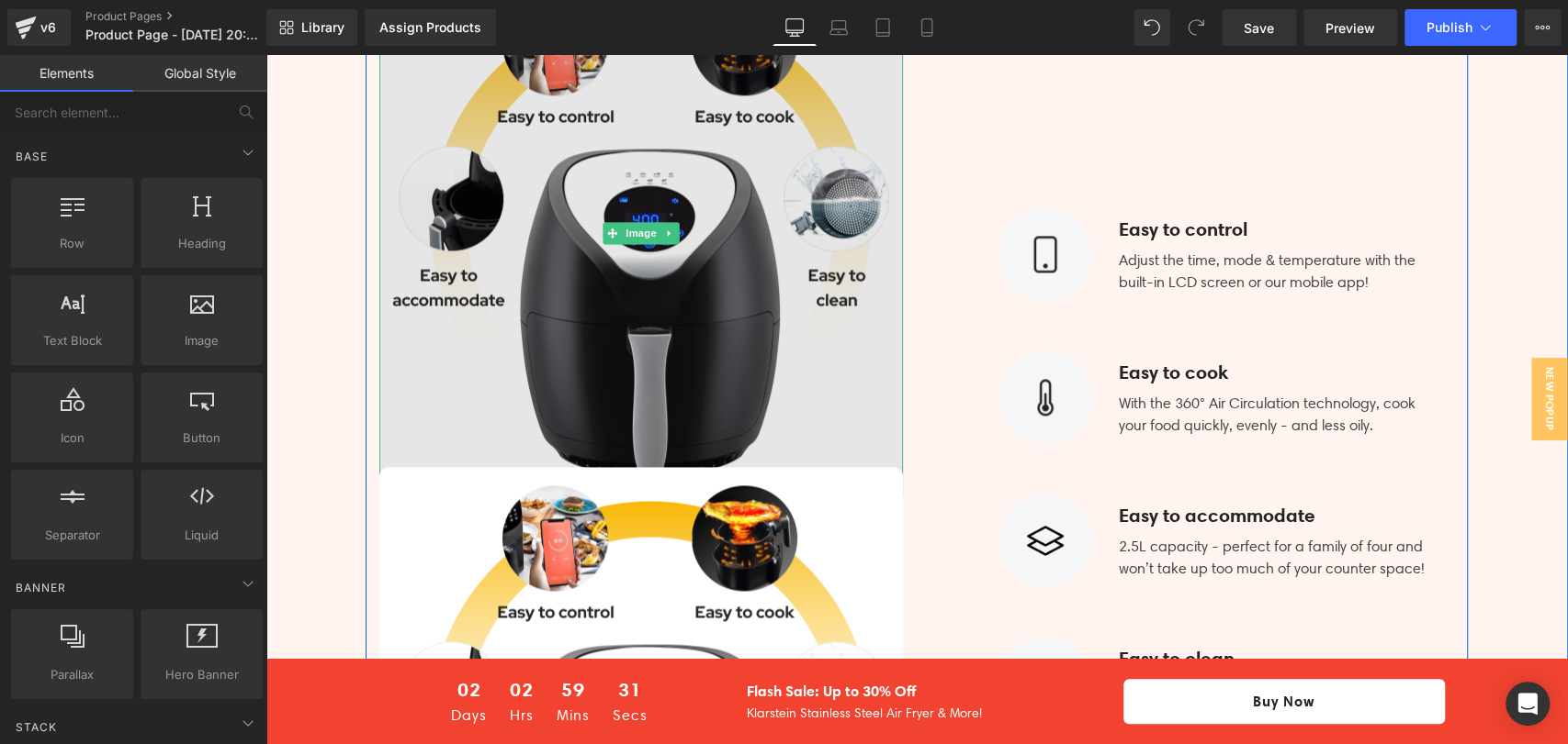
scroll to position [1529, 0]
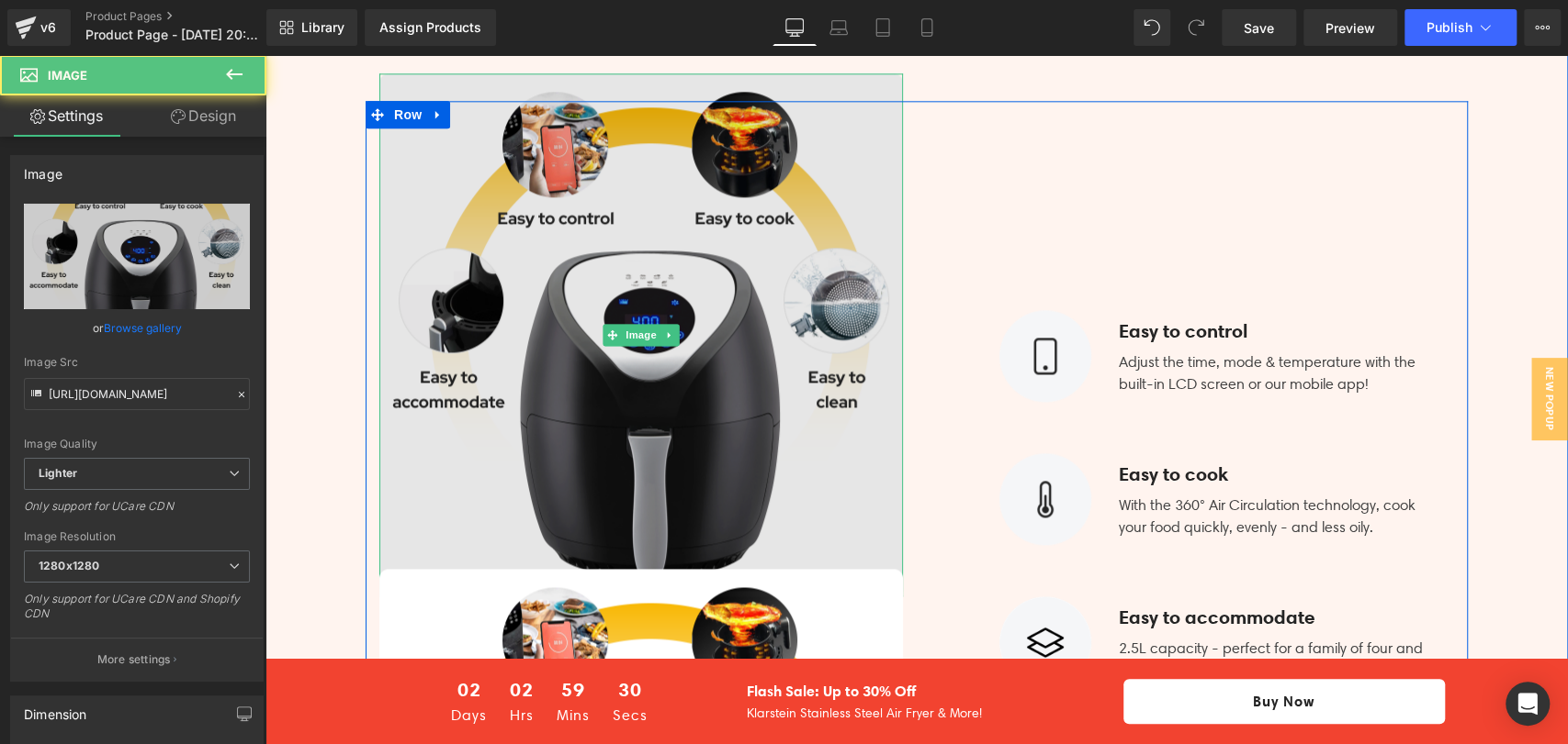
drag, startPoint x: 561, startPoint y: 252, endPoint x: 563, endPoint y: 174, distance: 78.0
click at [563, 174] on img at bounding box center [641, 335] width 523 height 523
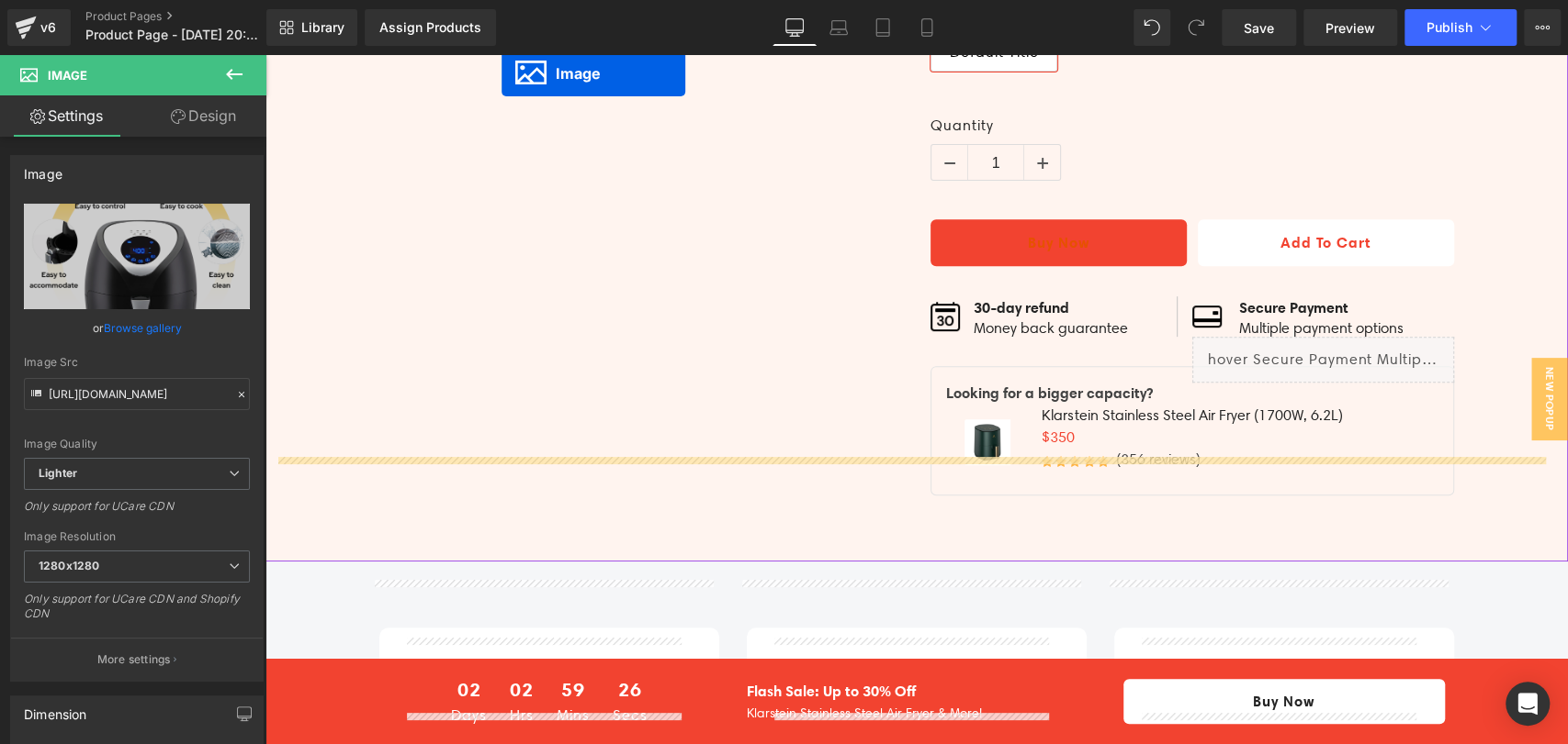
scroll to position [201, 0]
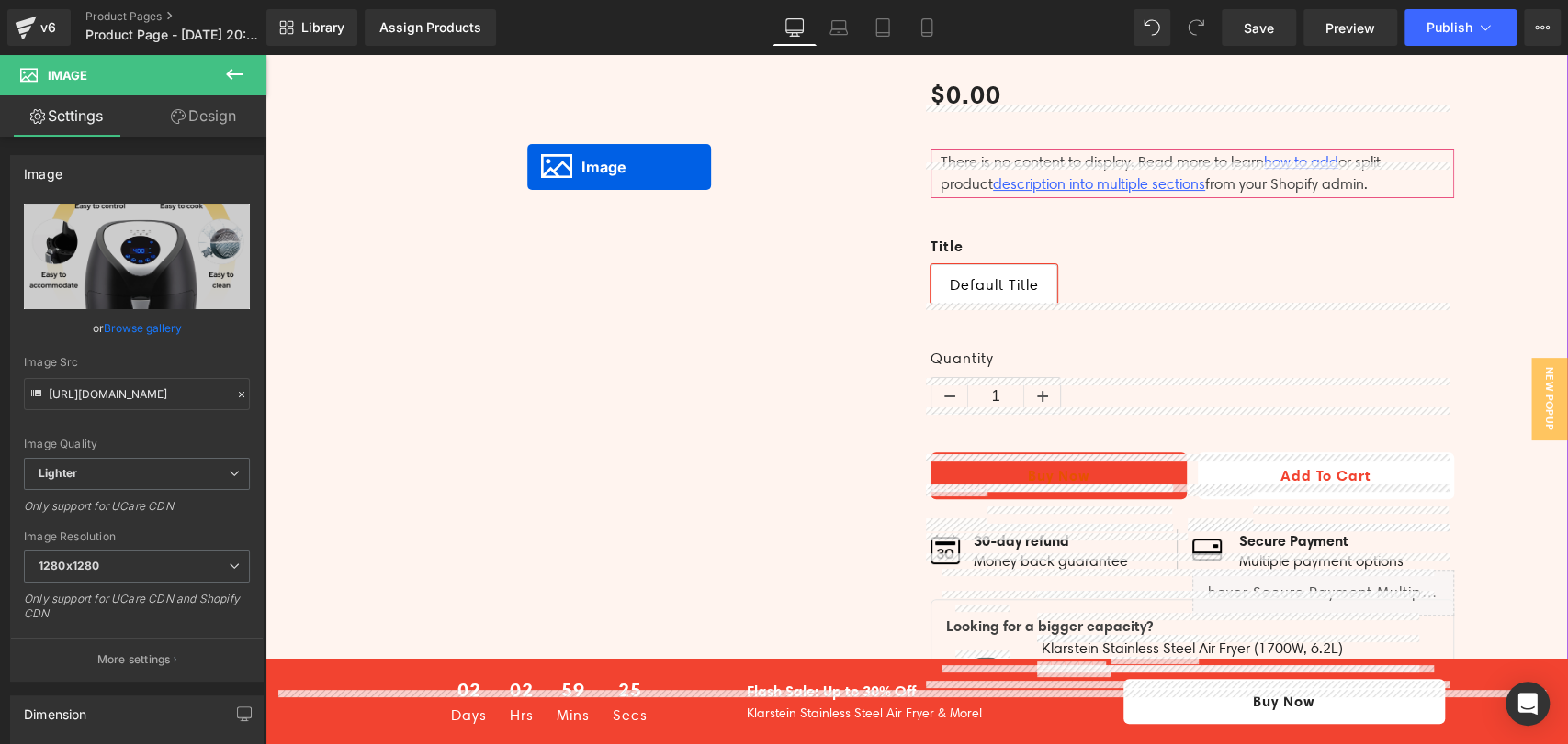
drag, startPoint x: 601, startPoint y: 292, endPoint x: 527, endPoint y: 167, distance: 145.3
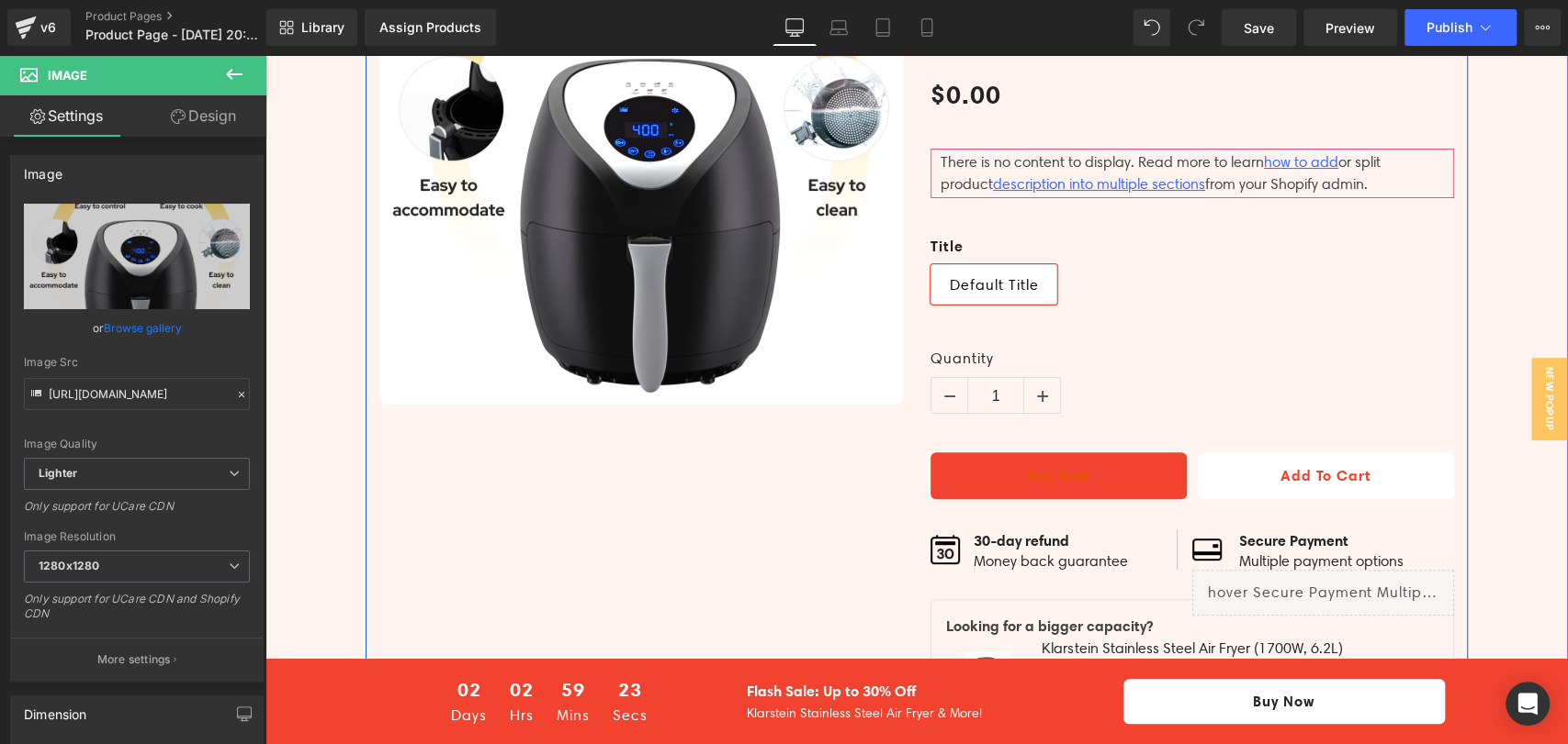
scroll to position [0, 0]
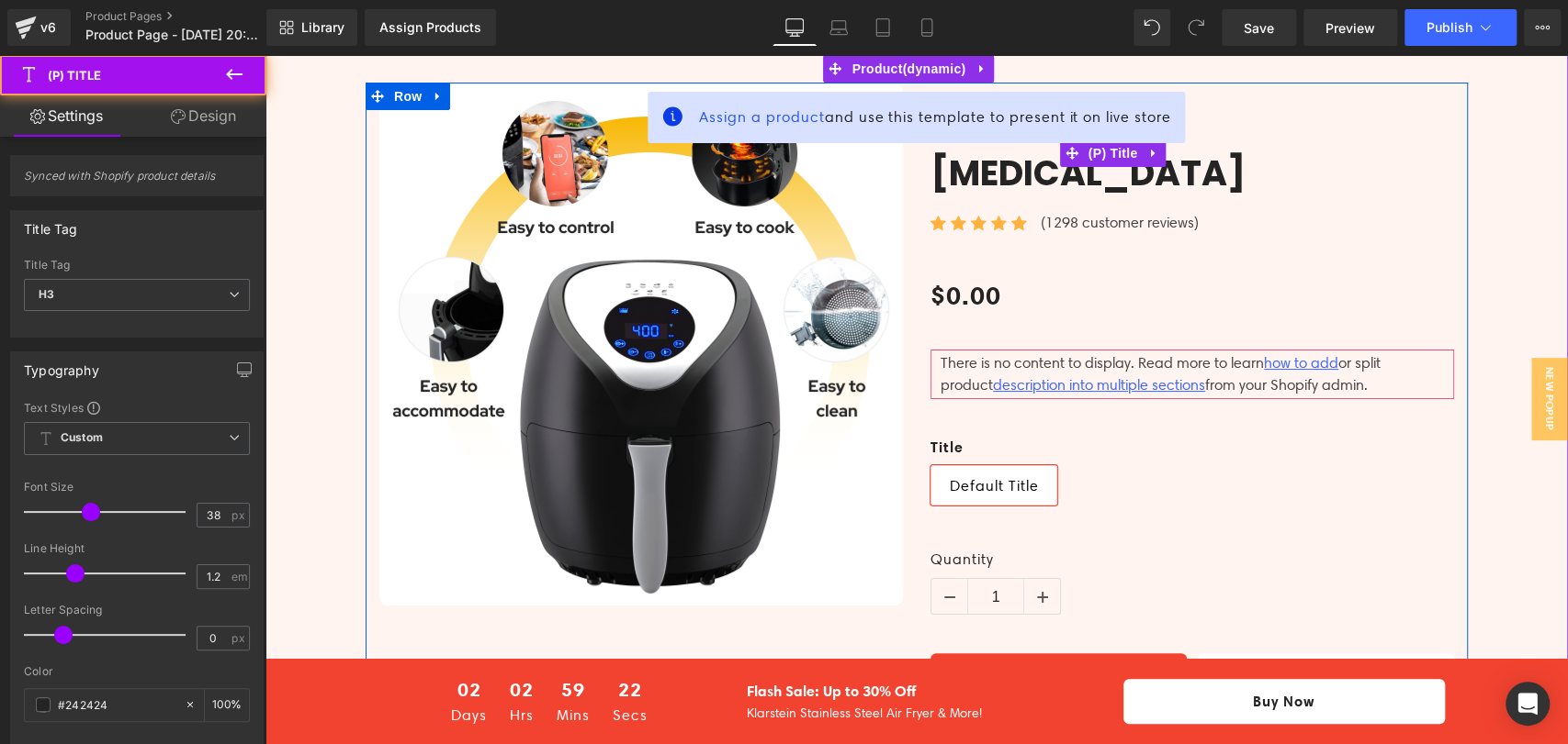
click at [1262, 138] on link "Peach Perfect [MEDICAL_DATA]" at bounding box center [1192, 152] width 523 height 83
click at [1267, 136] on link "Peach Perfect [MEDICAL_DATA]" at bounding box center [1192, 152] width 523 height 83
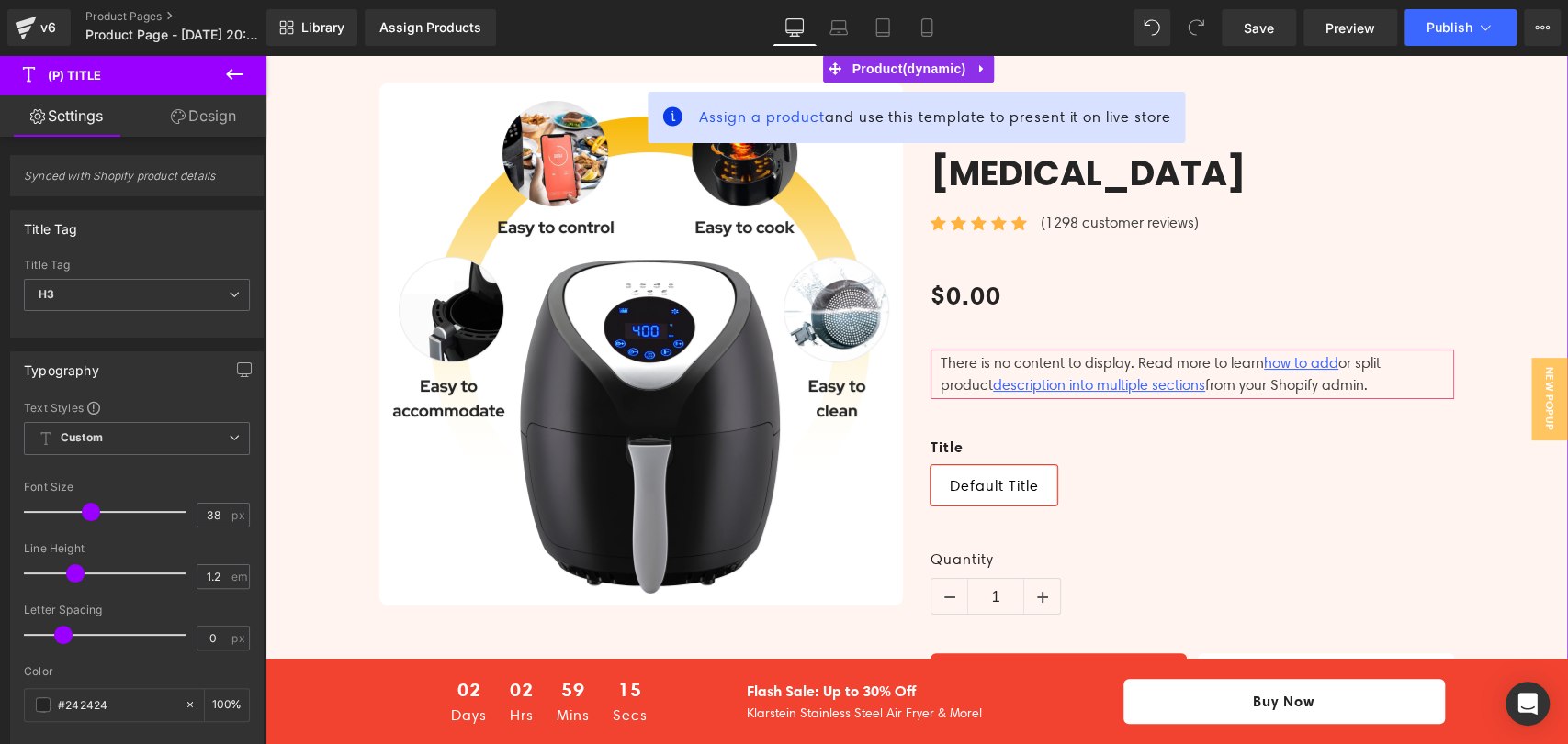
click at [1326, 200] on div "Icon Icon Icon Icon Icon Icon List Hoz (1298 customer reviews) Text Block Icon …" at bounding box center [1192, 220] width 523 height 46
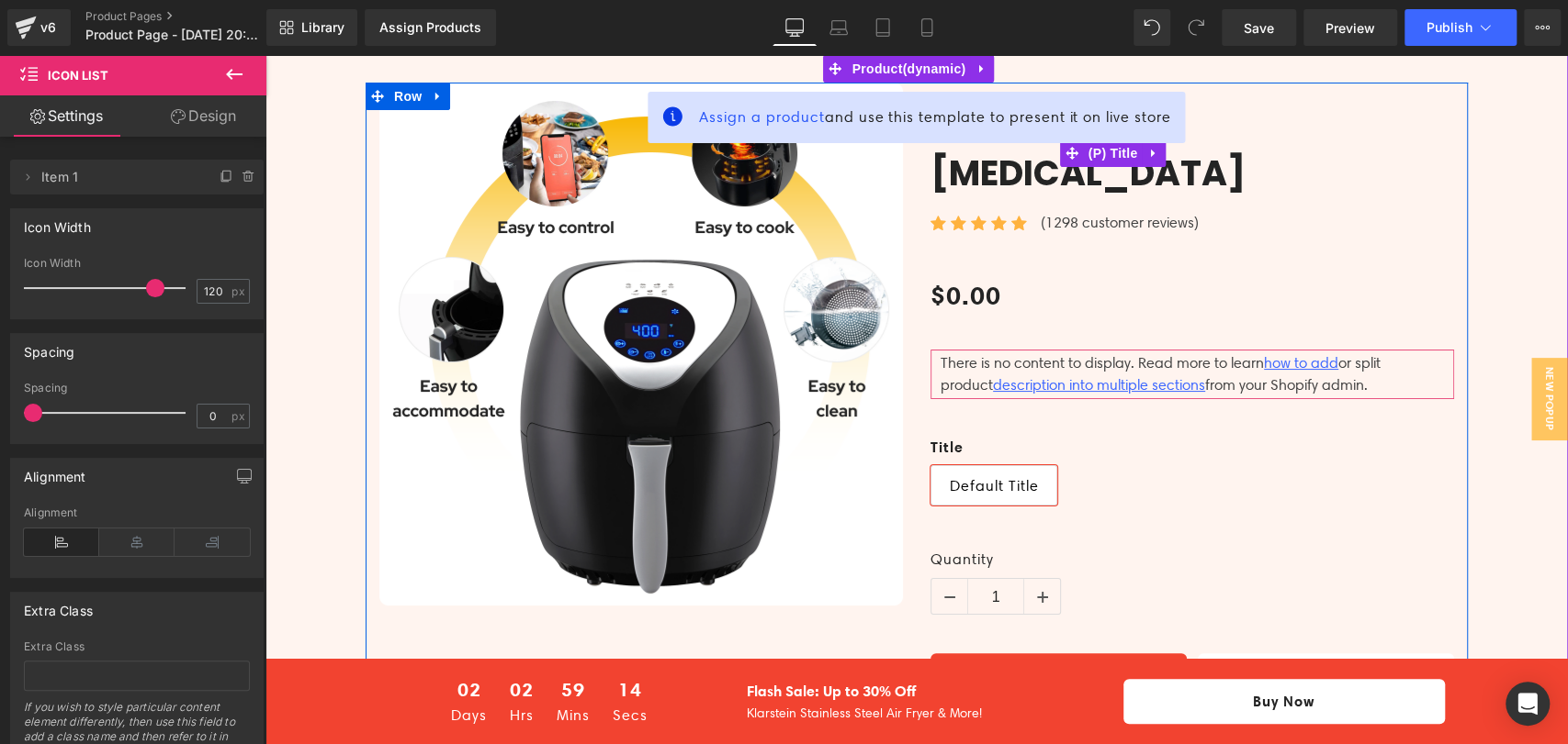
click at [1241, 136] on link "Peach Perfect [MEDICAL_DATA]" at bounding box center [1192, 152] width 523 height 83
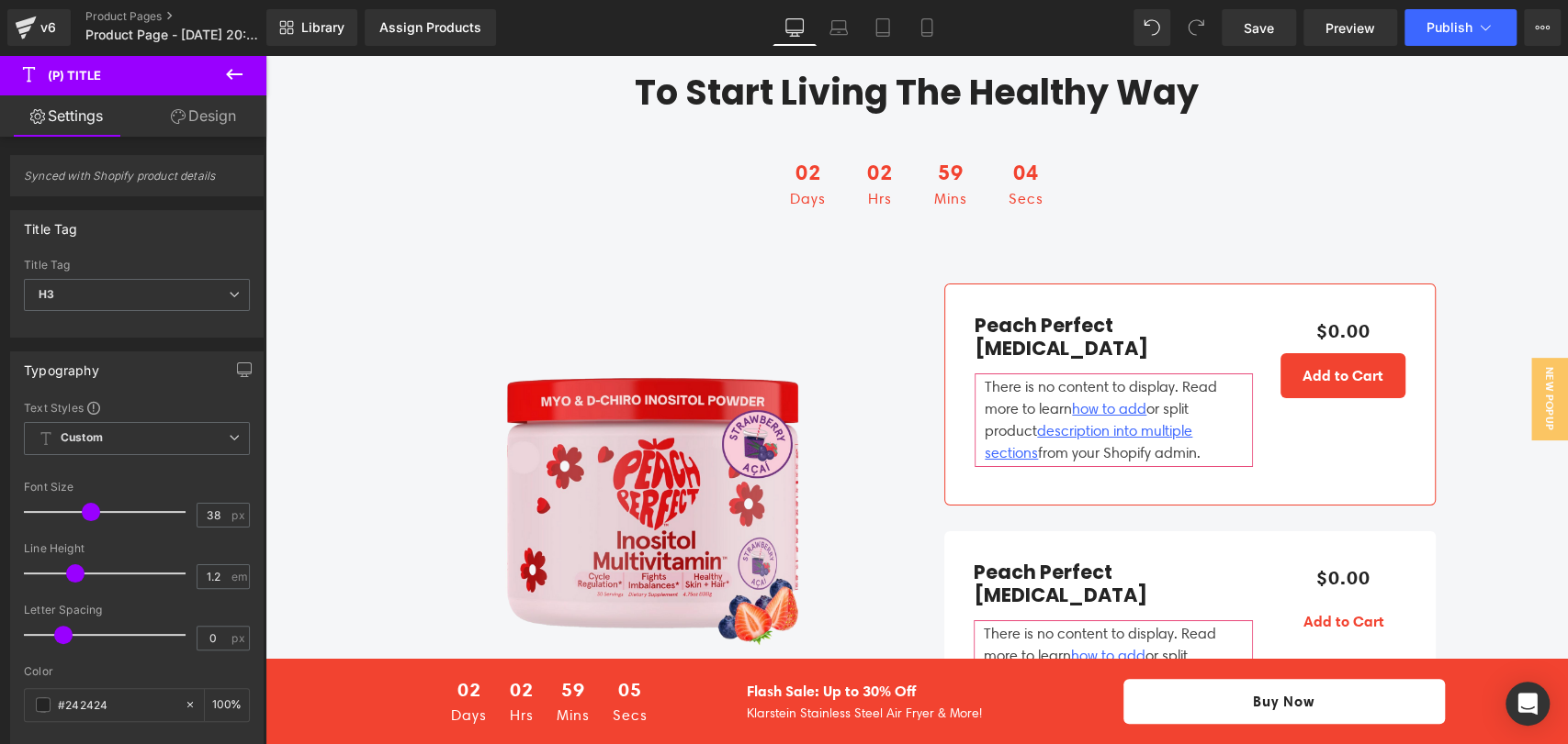
scroll to position [4079, 0]
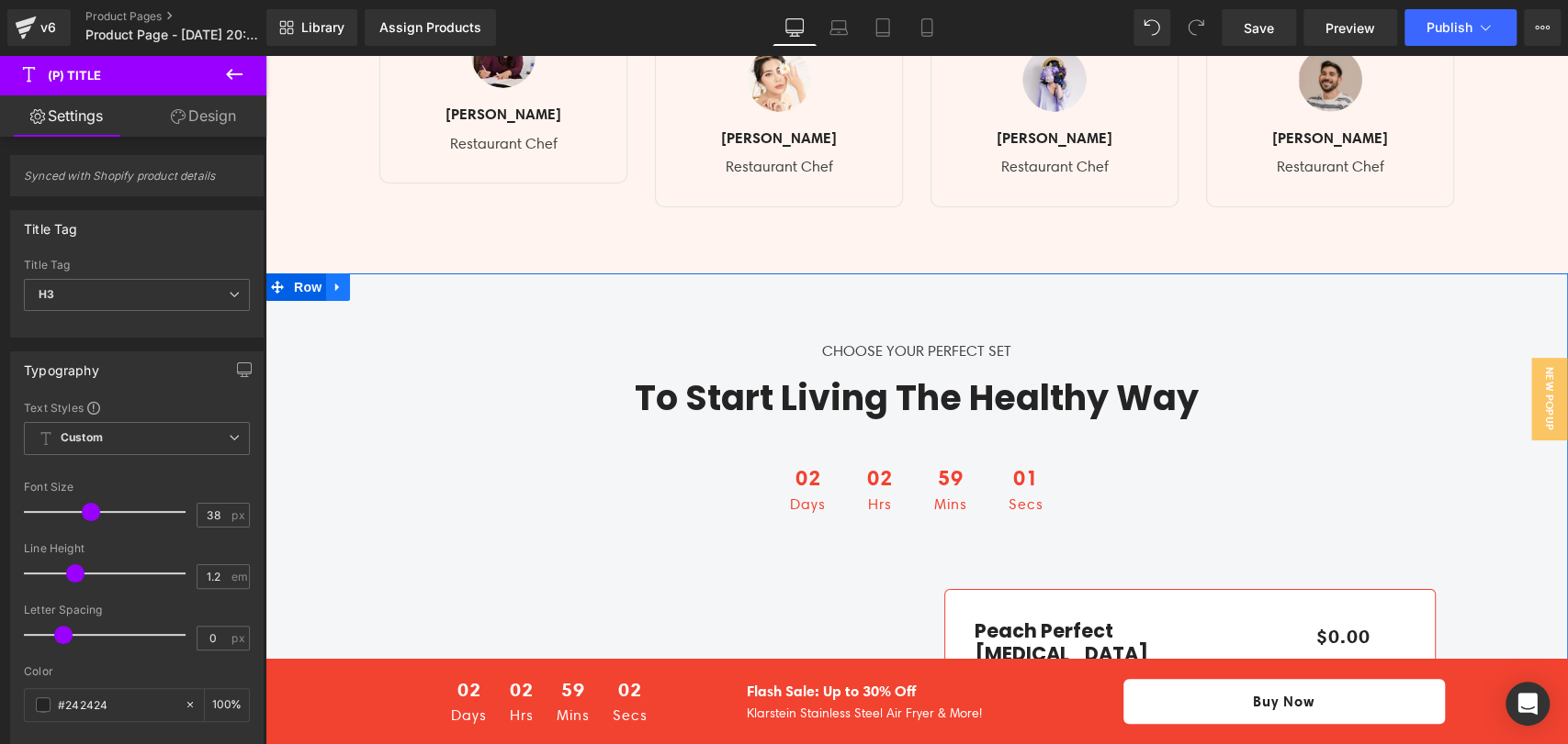
click at [331, 280] on icon at bounding box center [337, 287] width 13 height 14
click at [378, 273] on link at bounding box center [386, 287] width 24 height 27
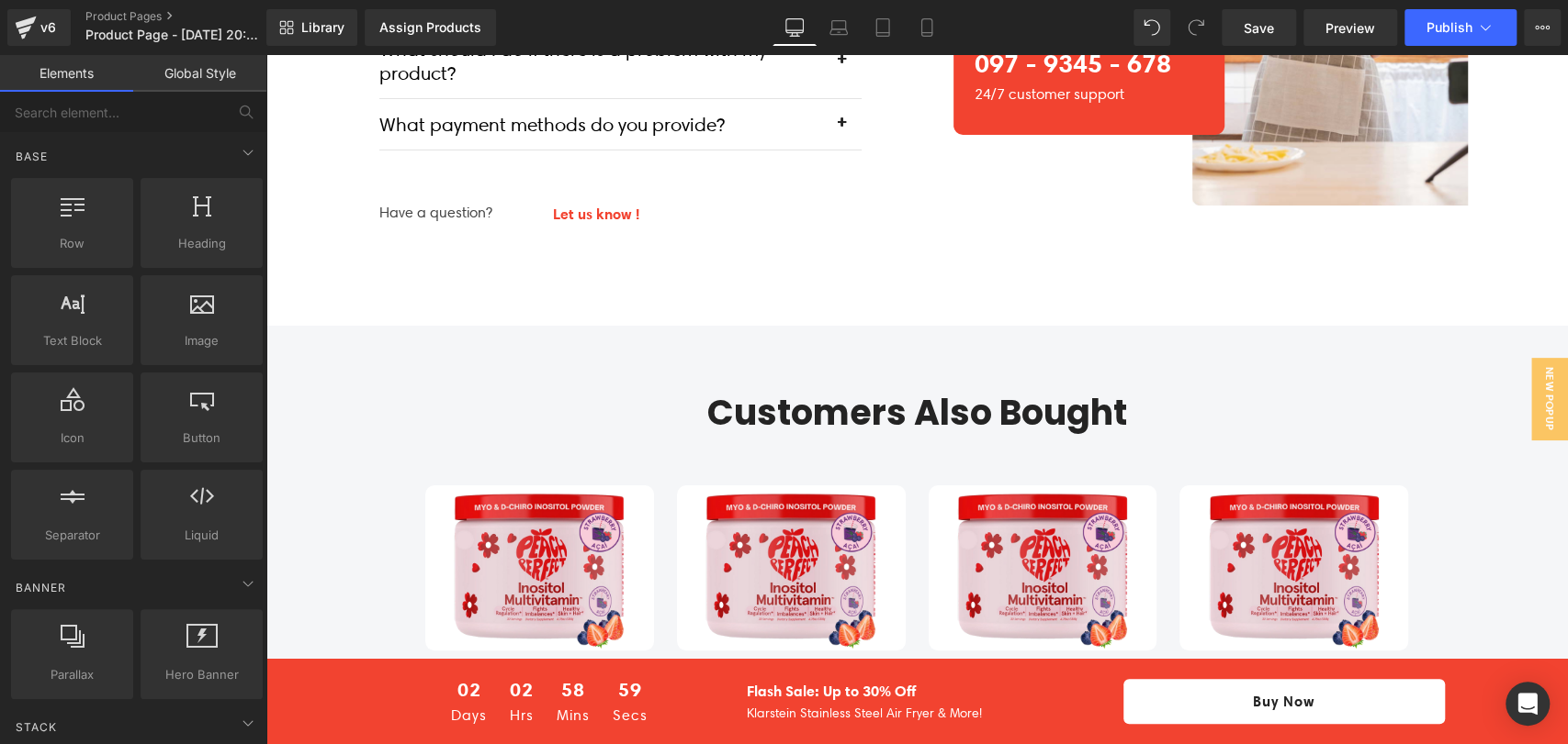
scroll to position [4793, 0]
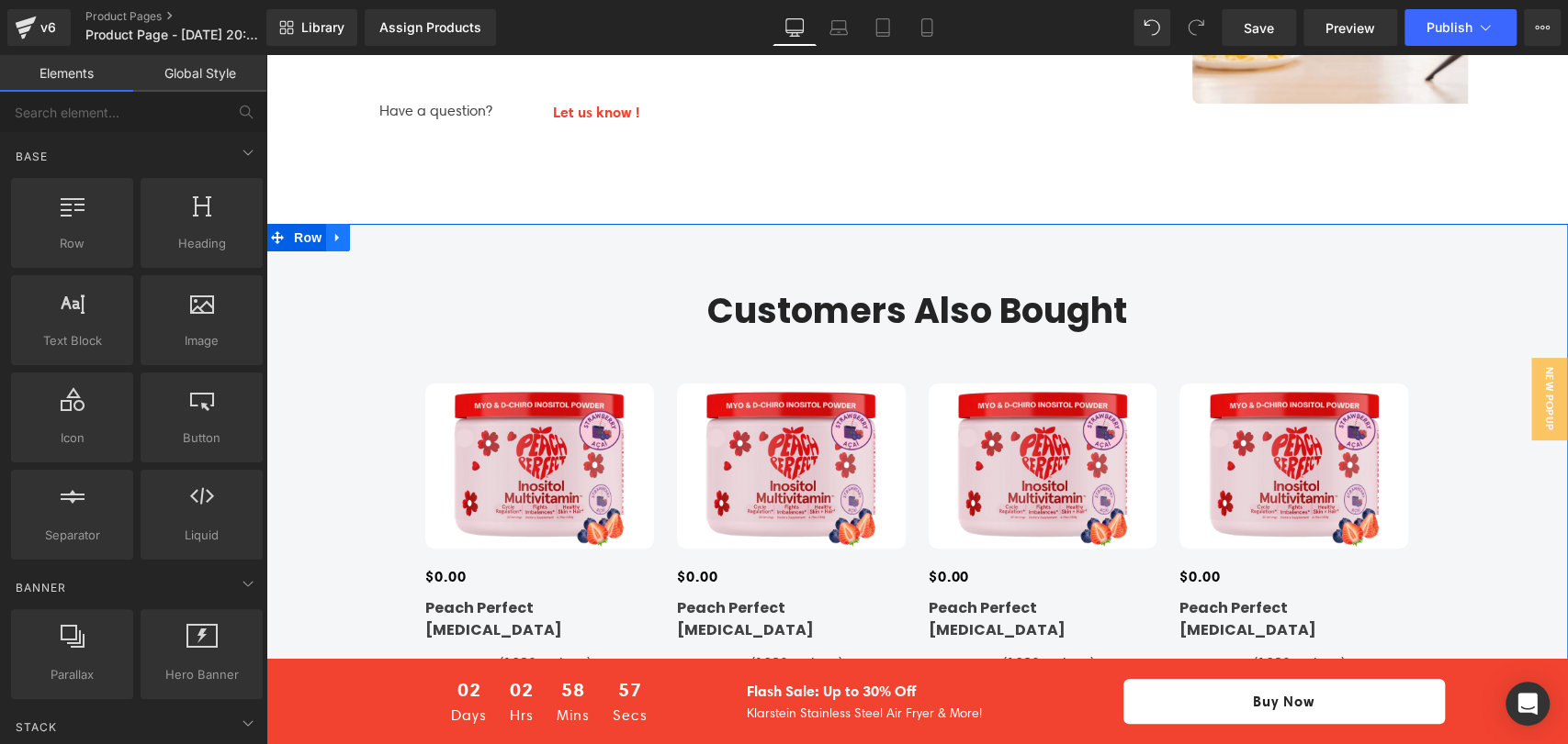
click at [331, 231] on icon at bounding box center [337, 238] width 13 height 14
click at [375, 224] on link at bounding box center [386, 238] width 24 height 27
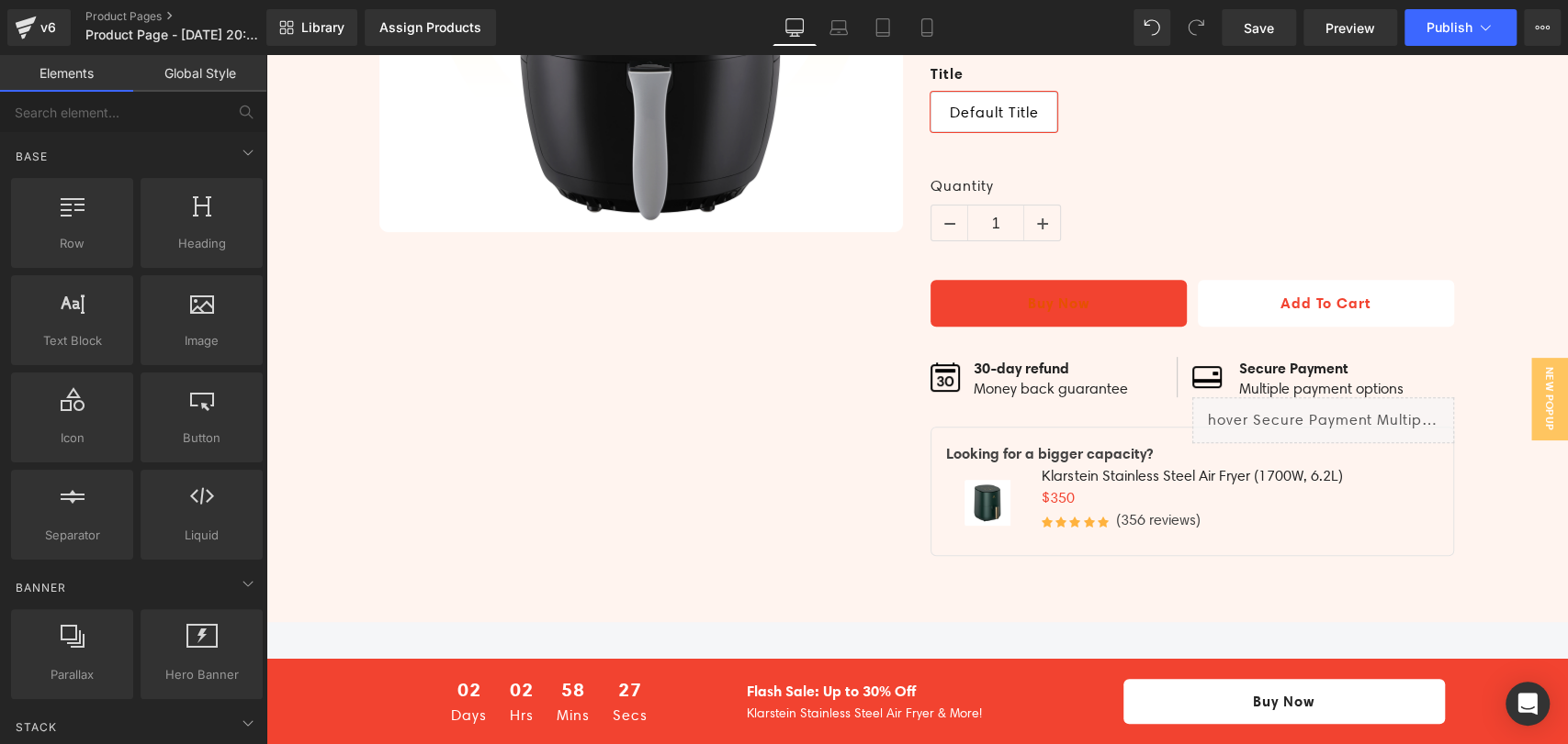
scroll to position [0, 0]
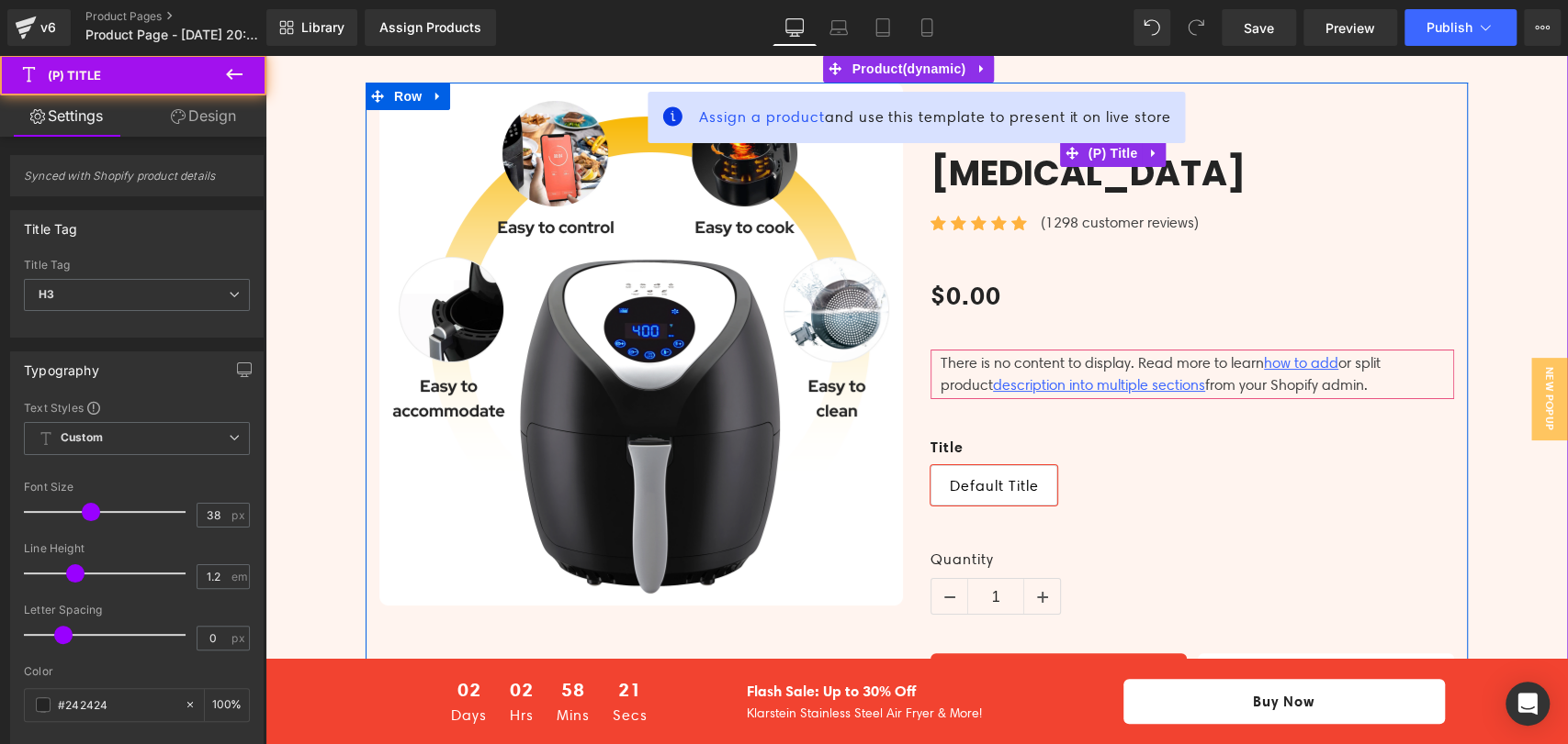
click at [1157, 145] on link "Peach Perfect [MEDICAL_DATA]" at bounding box center [1192, 152] width 523 height 83
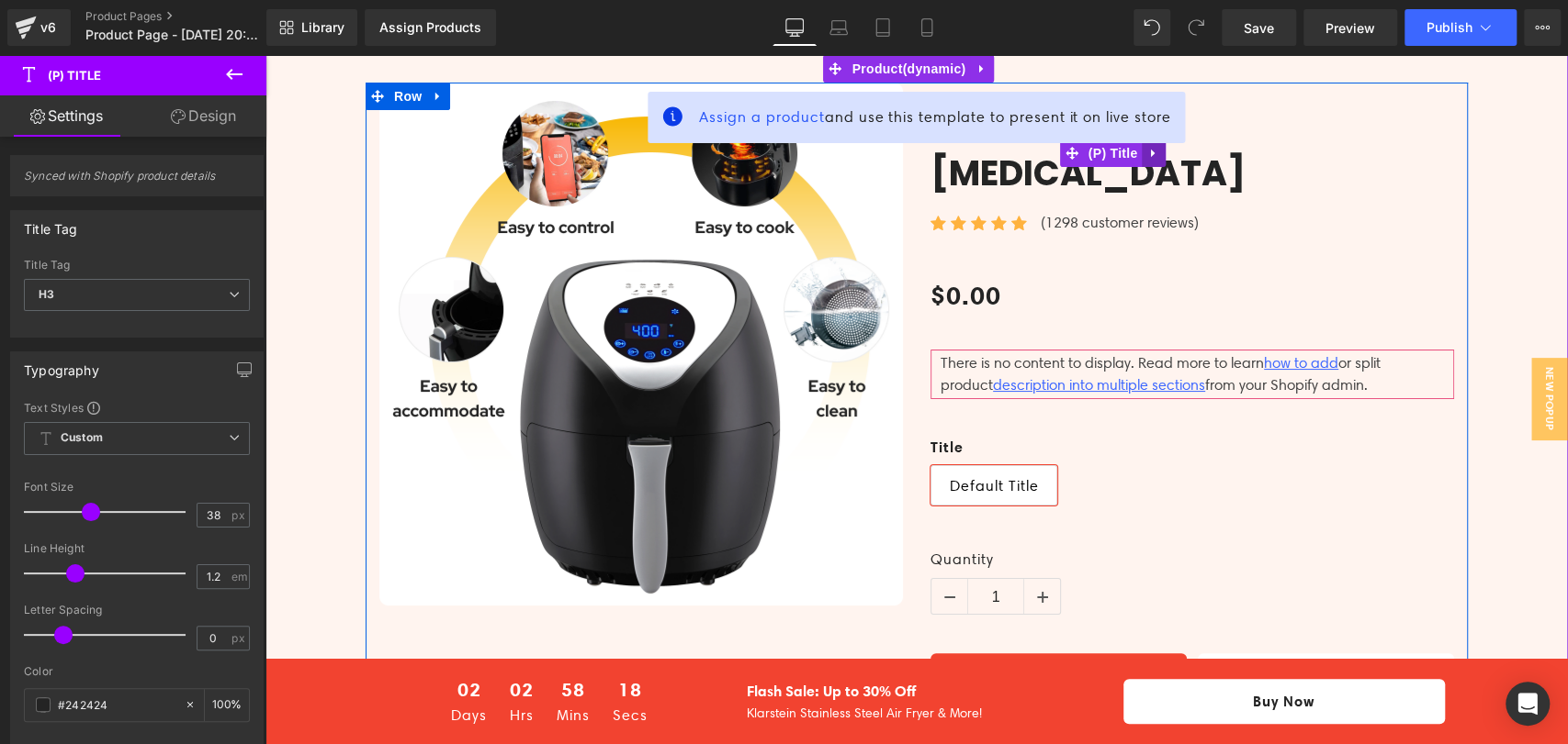
click at [1156, 145] on link at bounding box center [1153, 154] width 24 height 27
click at [1188, 150] on icon at bounding box center [1190, 154] width 4 height 8
click at [1141, 146] on link at bounding box center [1153, 154] width 24 height 27
click at [1156, 146] on link at bounding box center [1165, 154] width 24 height 27
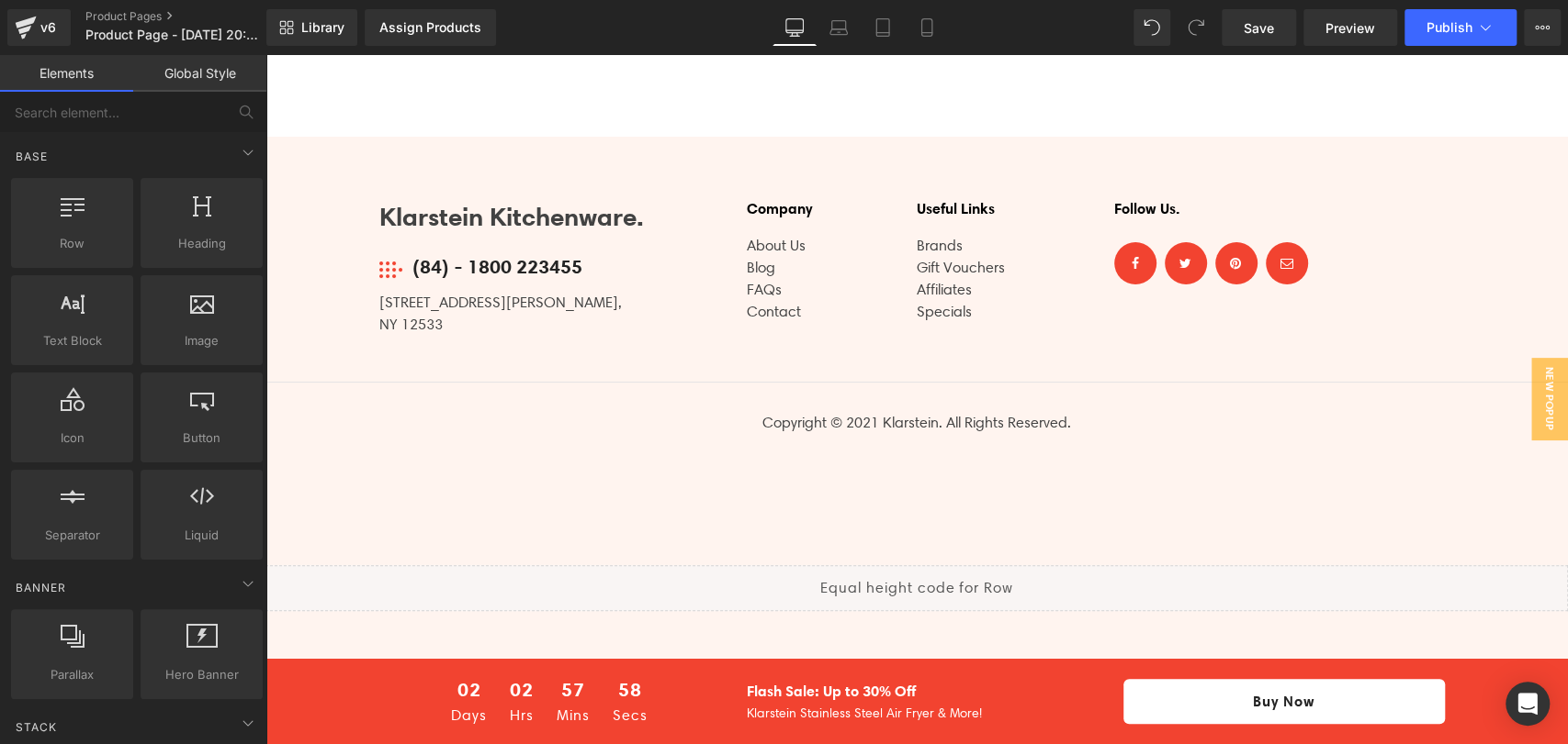
scroll to position [5019, 0]
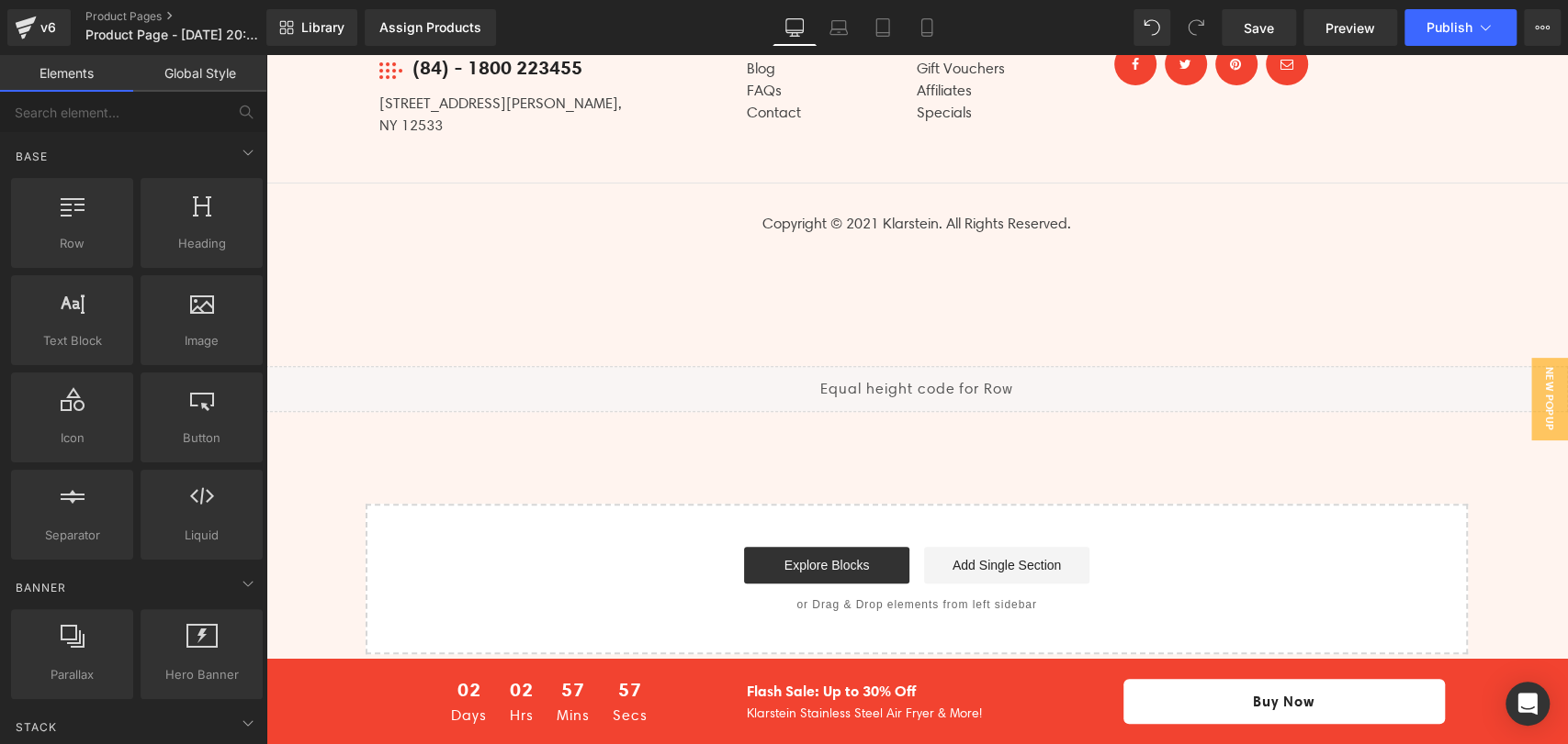
click at [1204, 508] on div "Start building your page Explore Blocks Add Single Section or Drag & Drop eleme…" at bounding box center [916, 580] width 1098 height 147
click at [1273, 27] on span "Save" at bounding box center [1259, 28] width 30 height 20
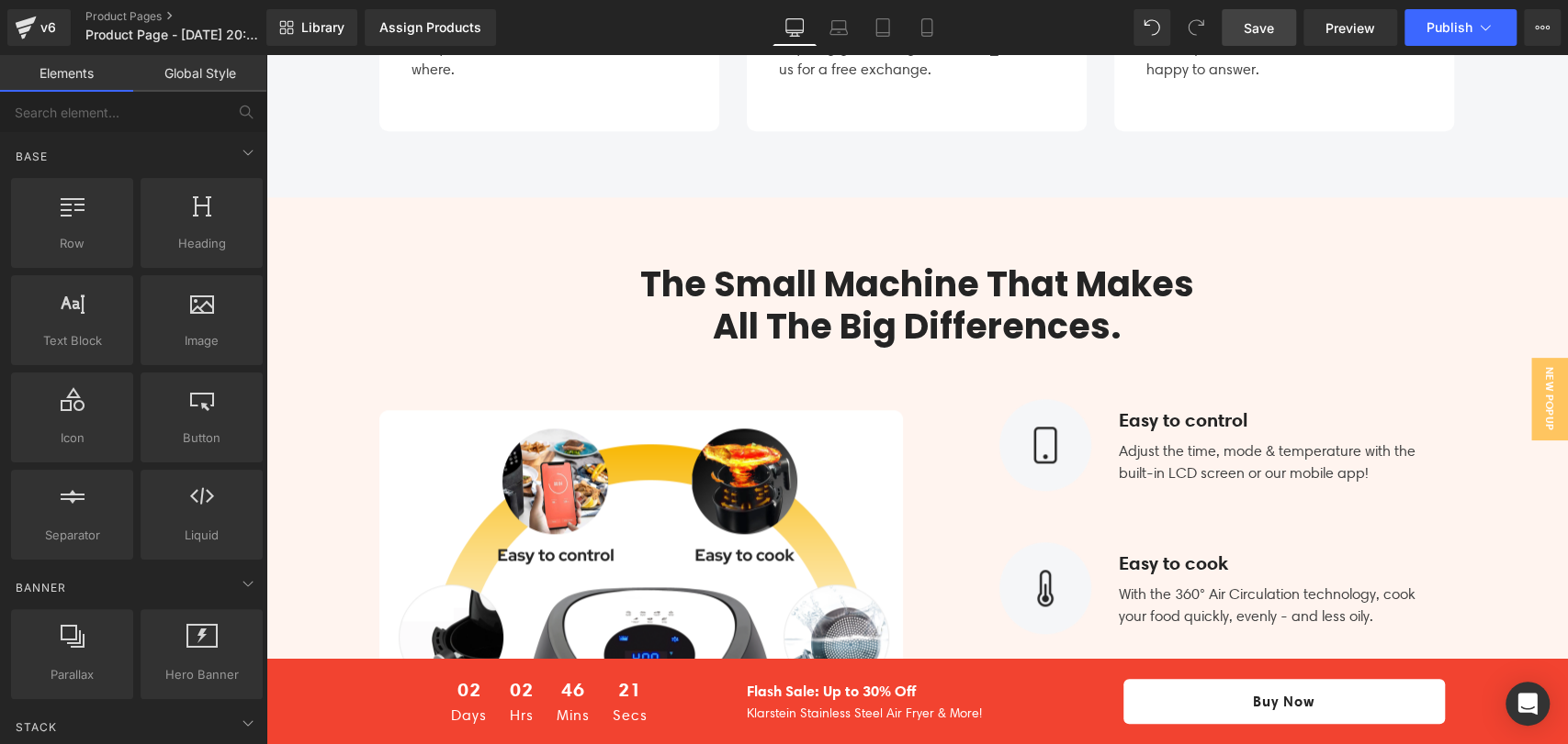
scroll to position [633, 0]
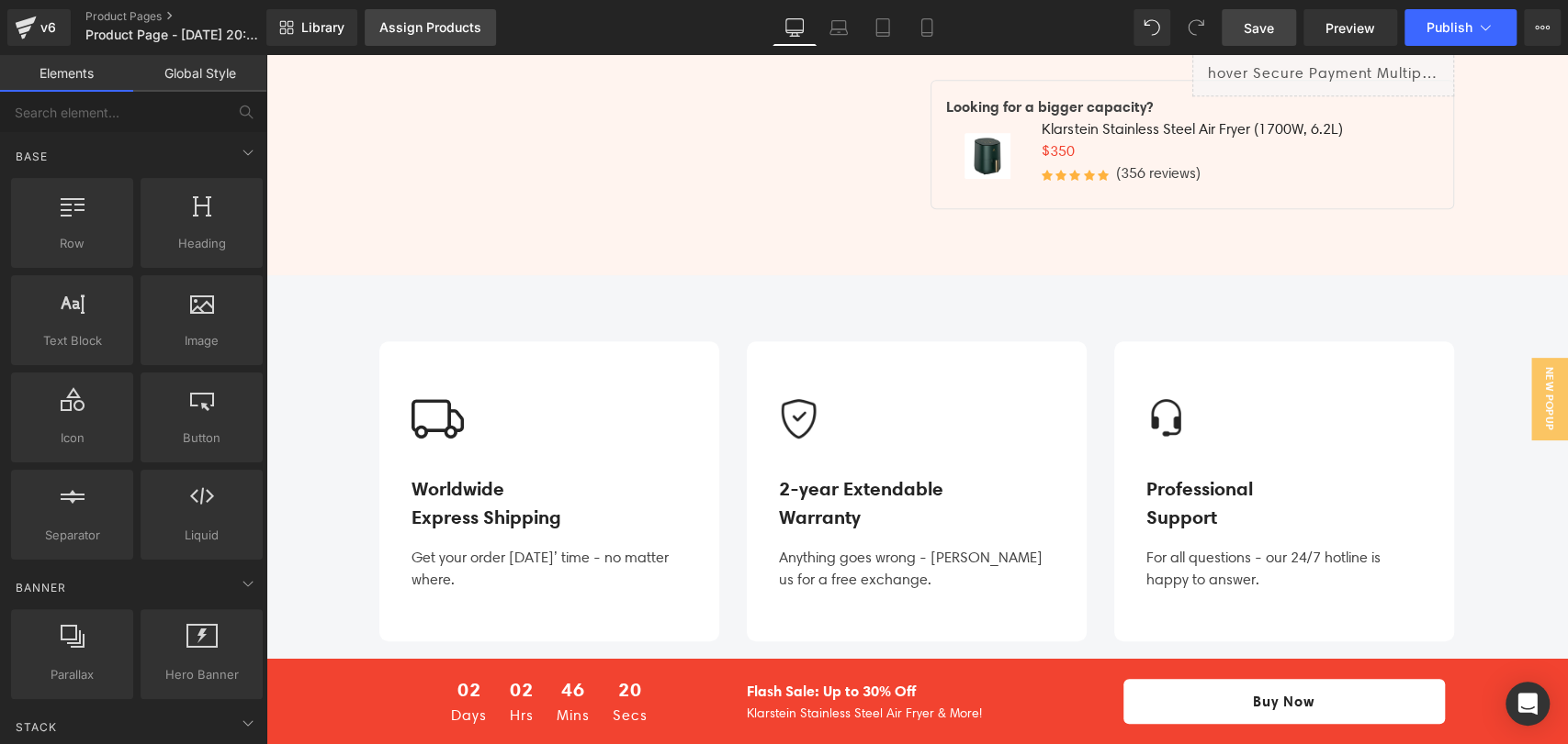
click at [440, 17] on link "Assign Products" at bounding box center [430, 27] width 131 height 37
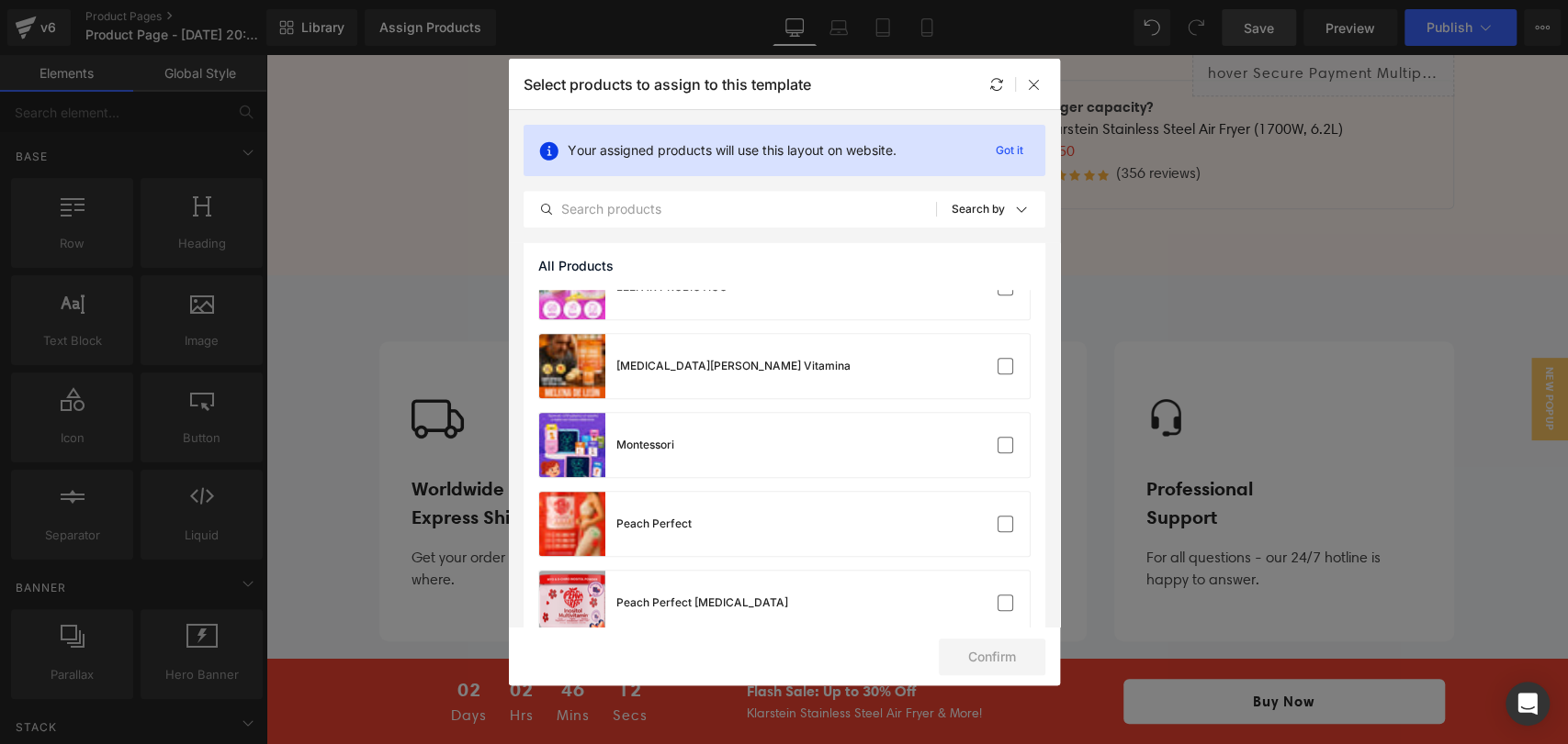
scroll to position [714, 0]
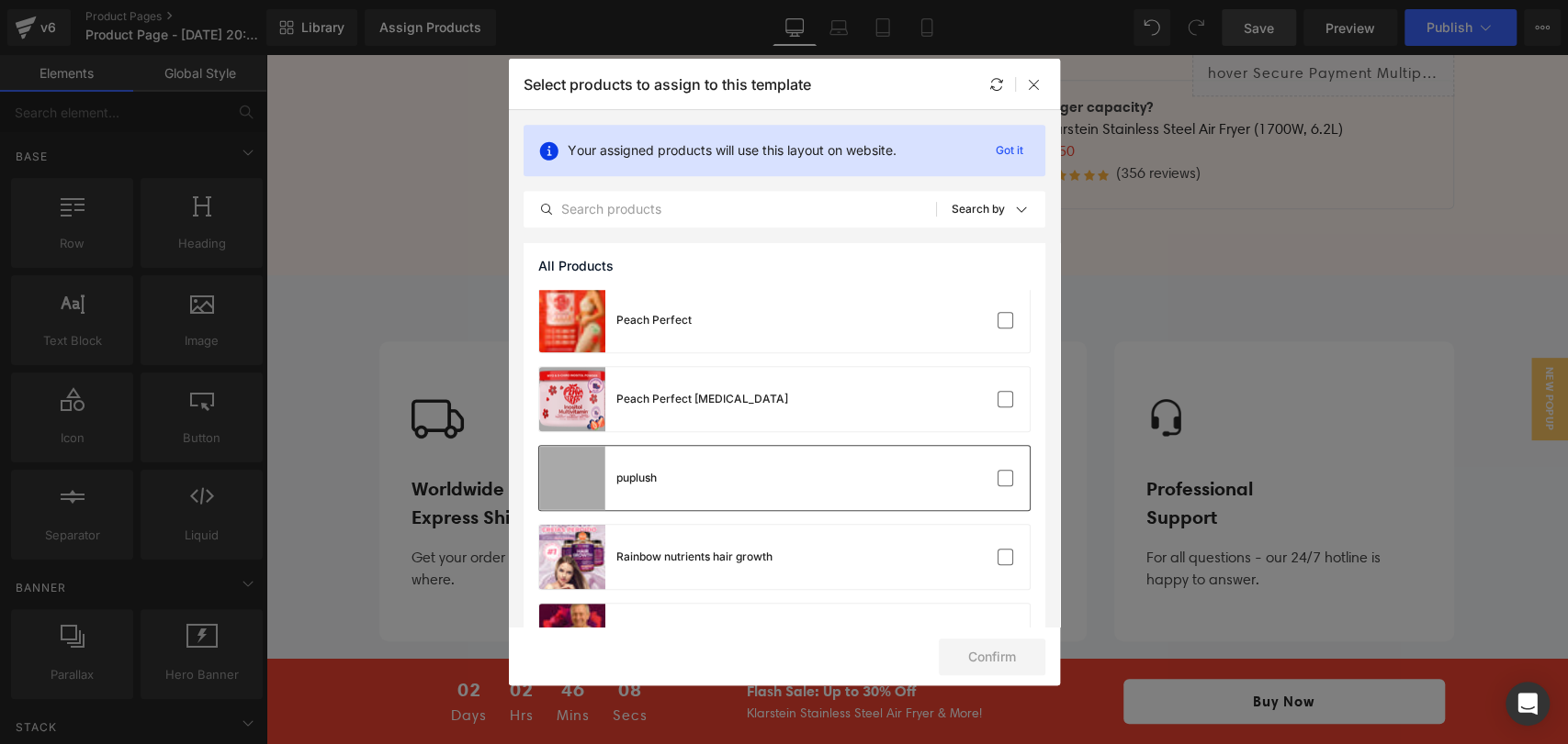
click at [674, 471] on div "puplush" at bounding box center [784, 479] width 491 height 65
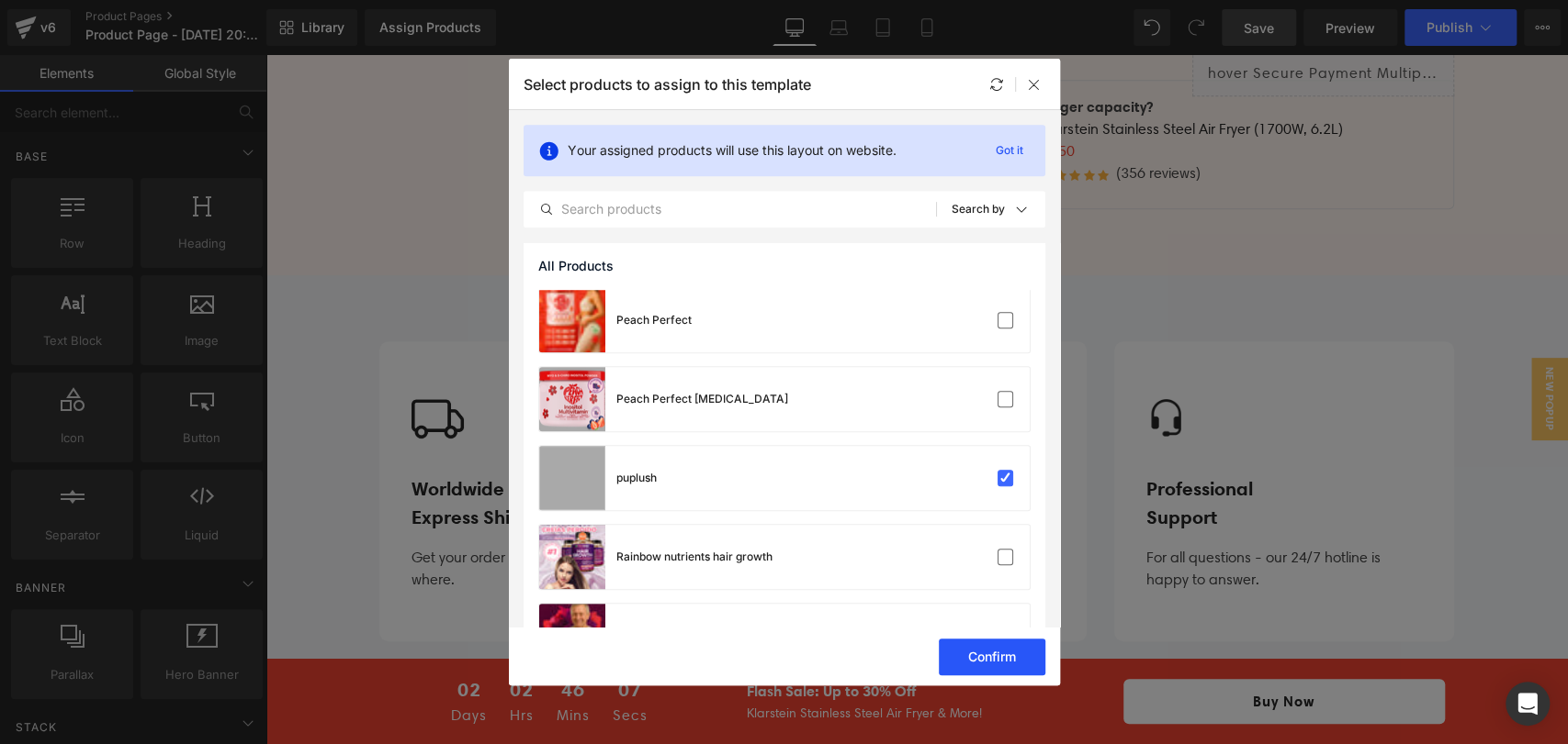
click at [985, 665] on button "Confirm" at bounding box center [991, 658] width 107 height 37
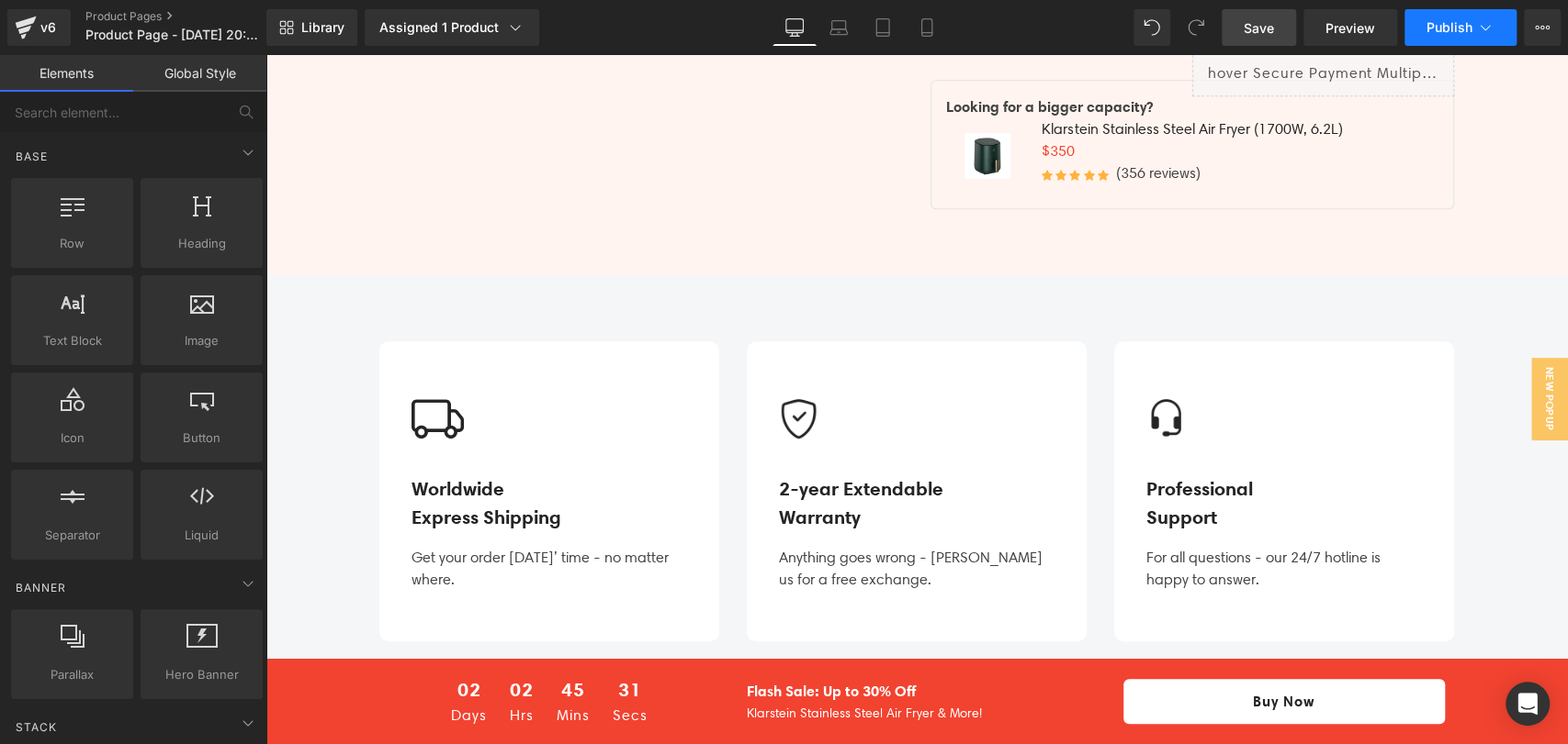
click at [1471, 19] on button "Publish" at bounding box center [1460, 27] width 112 height 37
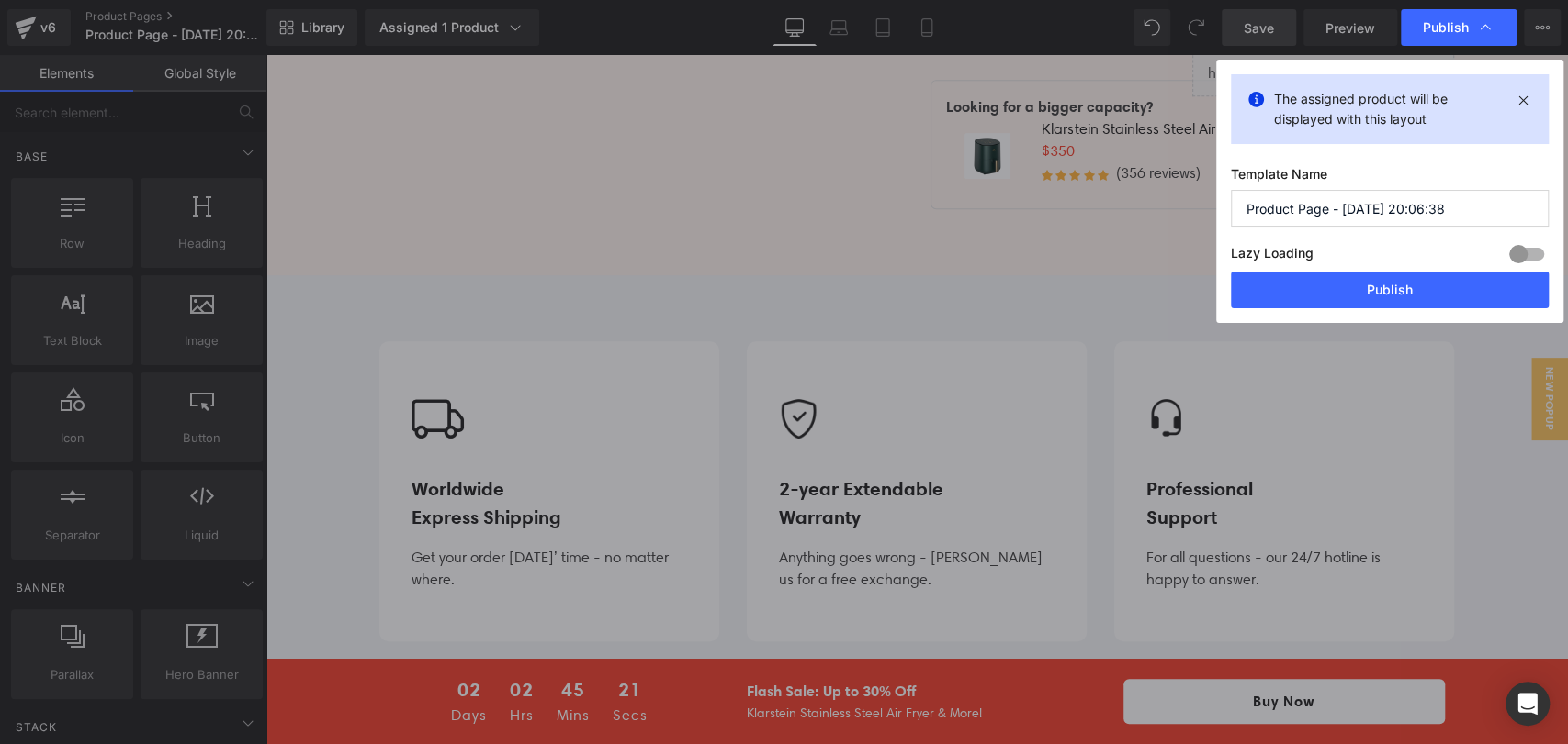
drag, startPoint x: 1456, startPoint y: 212, endPoint x: 1146, endPoint y: 237, distance: 311.0
click at [1146, 237] on div "Publish The assigned product will be displayed with this layout Template Name P…" at bounding box center [784, 372] width 1568 height 744
type input "WHITE 09AGOSTO"
click at [1386, 294] on button "Publish" at bounding box center [1389, 291] width 317 height 37
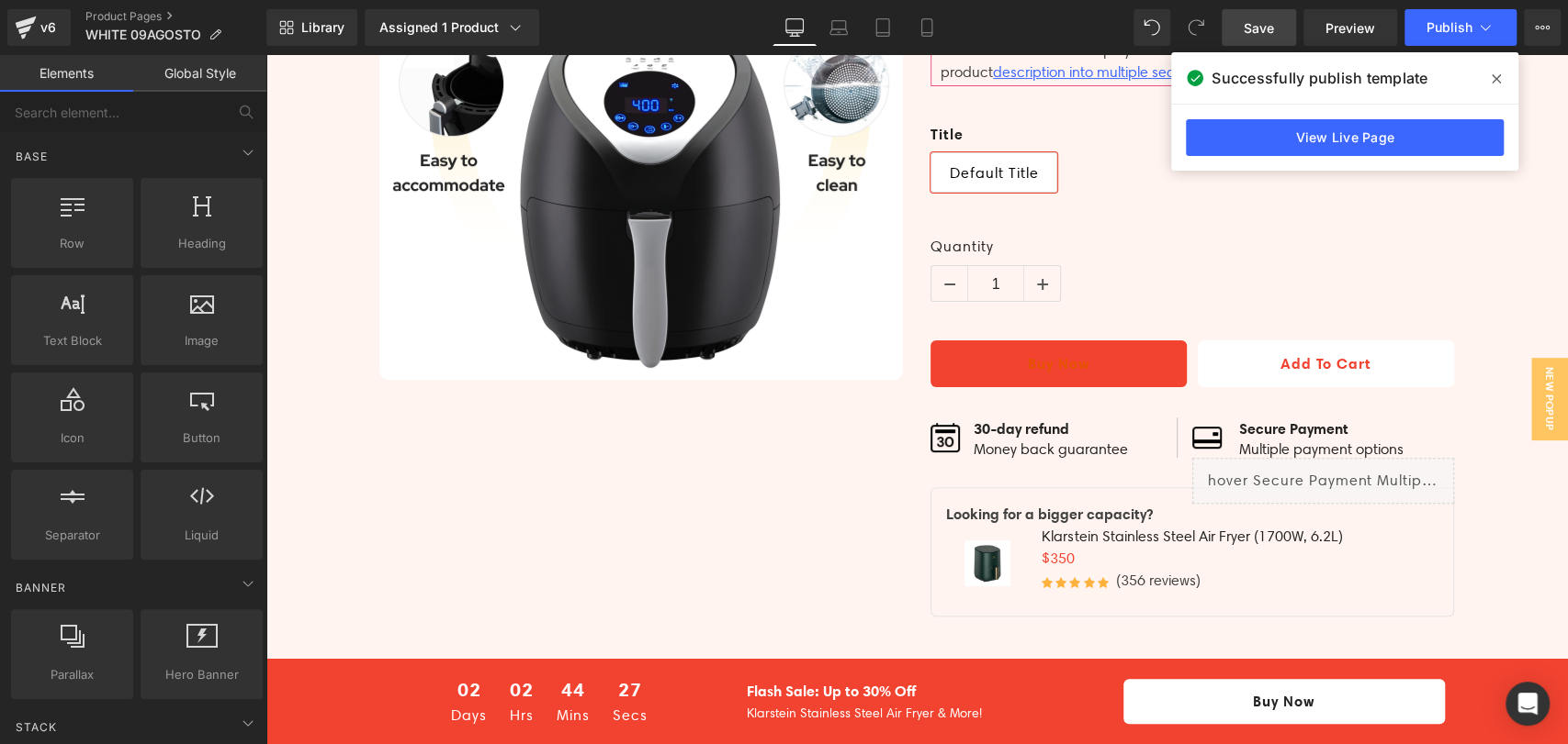
scroll to position [0, 0]
